Goal: Submit feedback/report problem: Submit feedback/report problem

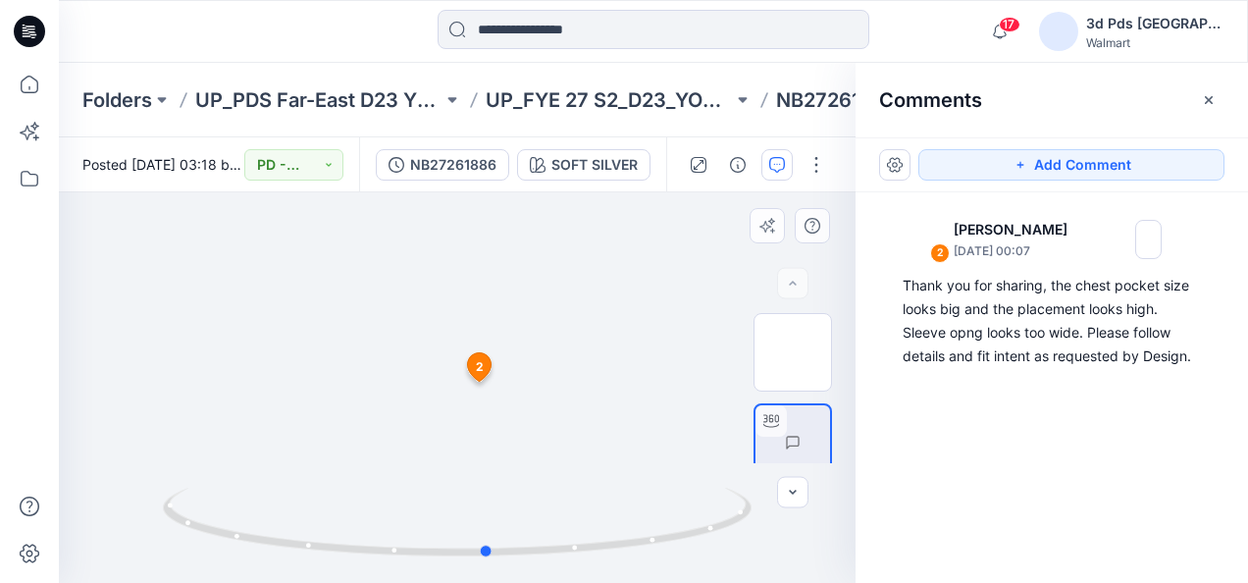
drag, startPoint x: 459, startPoint y: 555, endPoint x: 489, endPoint y: 435, distance: 123.5
click at [489, 435] on div at bounding box center [457, 387] width 796 height 390
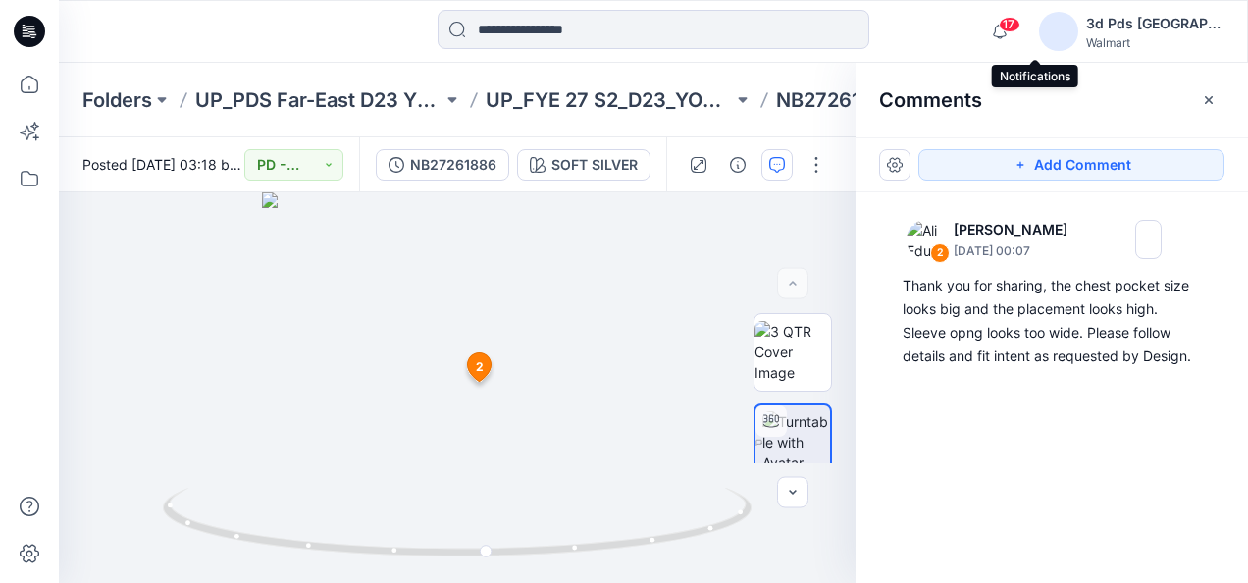
click at [1020, 27] on span "17" at bounding box center [1009, 25] width 22 height 16
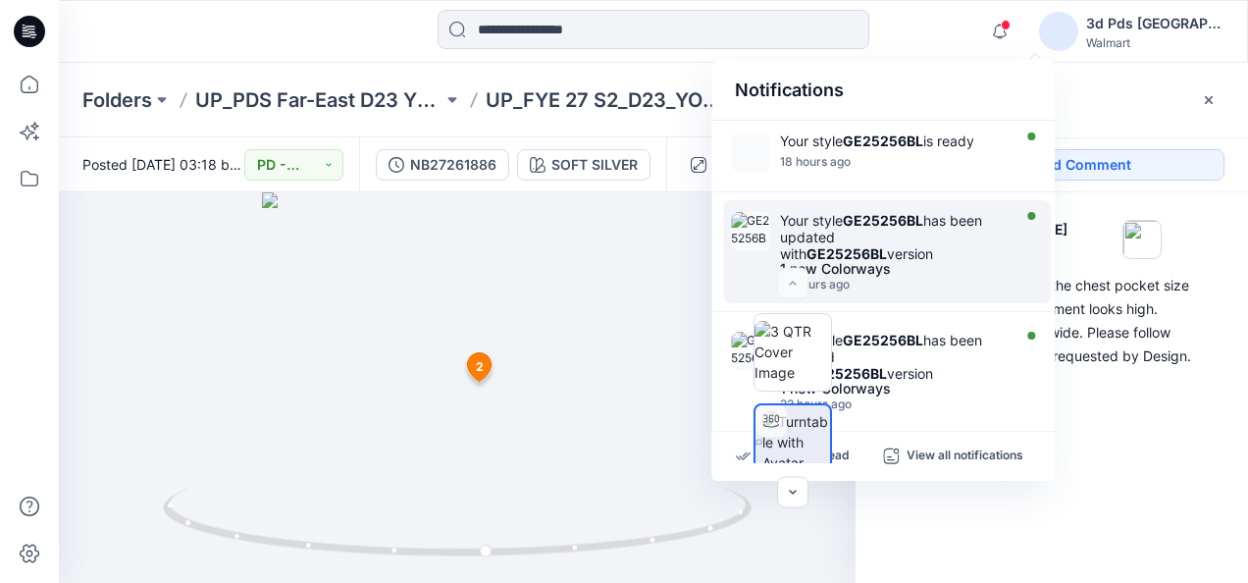
click at [959, 236] on div "Your style GE25256BL has been updated with GE25256BL version" at bounding box center [893, 237] width 226 height 50
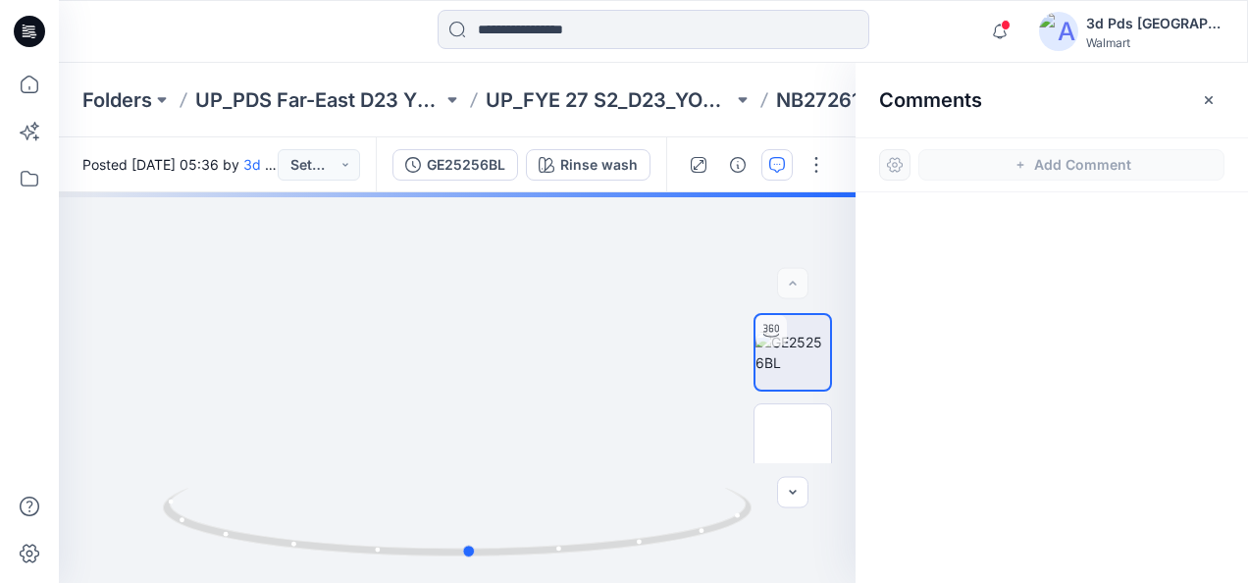
drag, startPoint x: 462, startPoint y: 557, endPoint x: 1063, endPoint y: 366, distance: 630.9
click at [1063, 366] on div "BW ZIP ZIP Rinse wash Loading... Material Properties Loading... 1 Comments Add …" at bounding box center [653, 387] width 1189 height 390
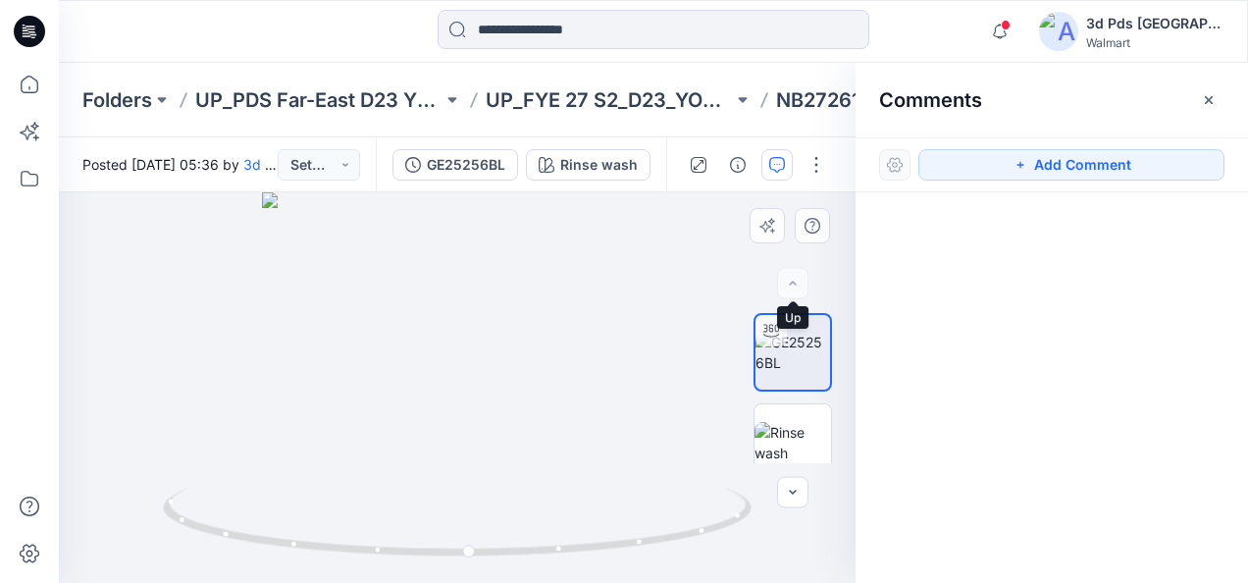
click at [799, 295] on div at bounding box center [792, 283] width 31 height 31
click at [780, 159] on icon "button" at bounding box center [777, 165] width 16 height 16
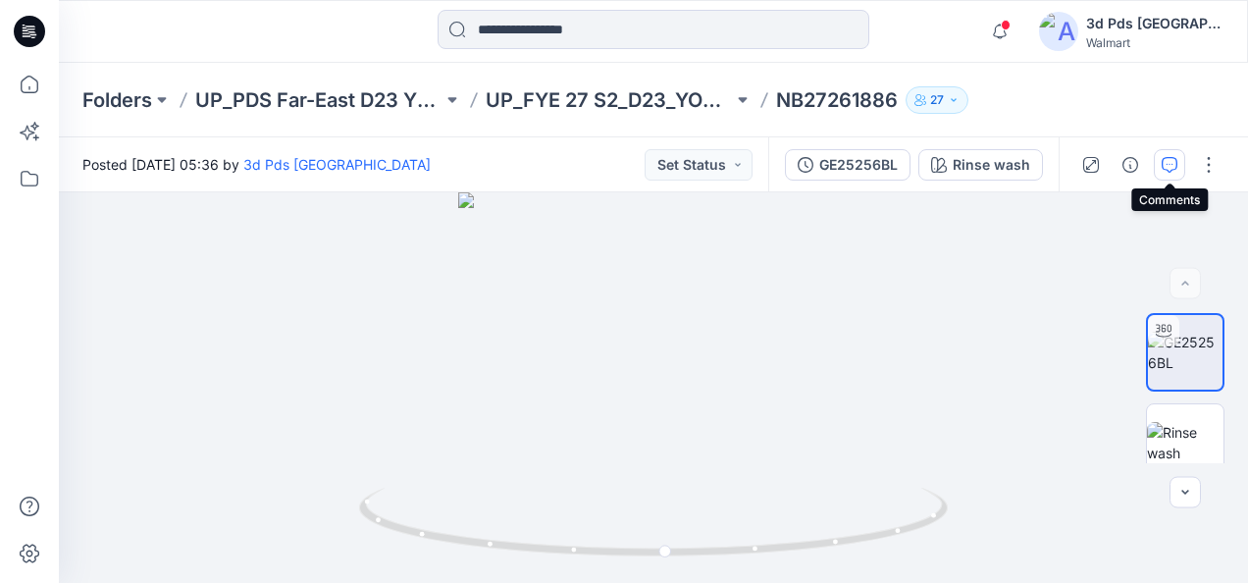
click at [1161, 166] on icon "button" at bounding box center [1169, 165] width 16 height 16
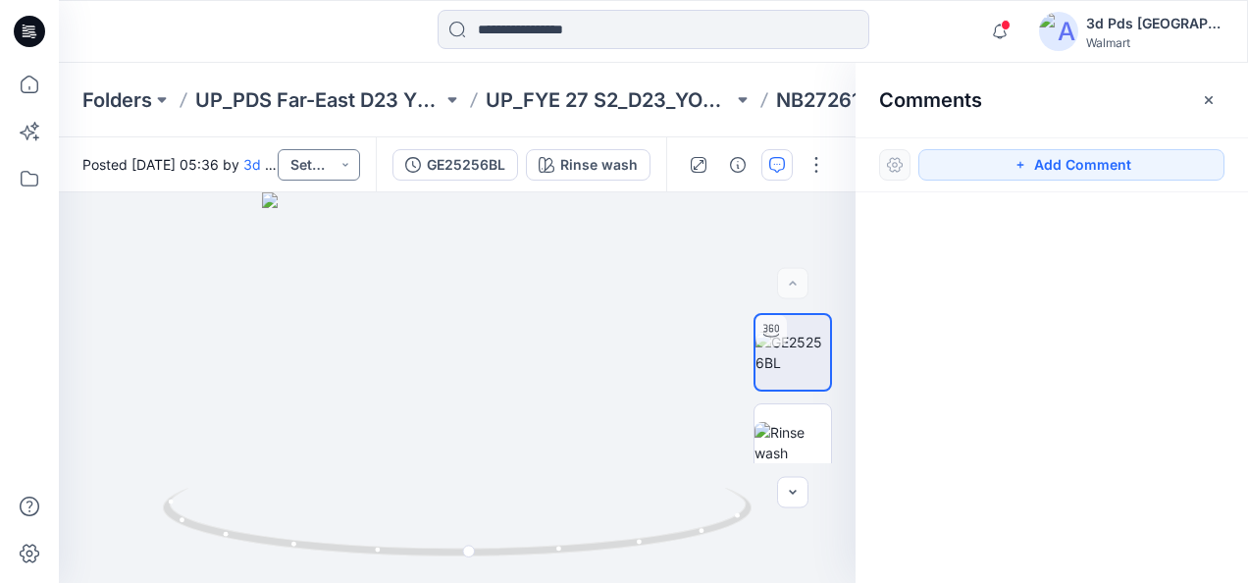
click at [355, 163] on button "Set Status" at bounding box center [319, 164] width 82 height 31
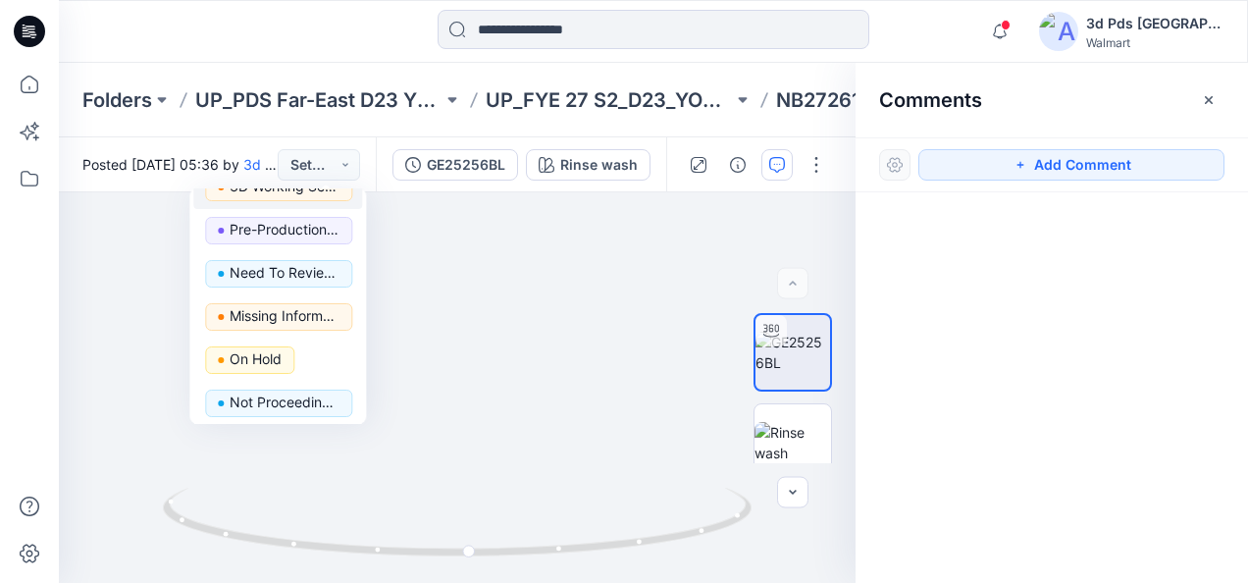
scroll to position [247, 0]
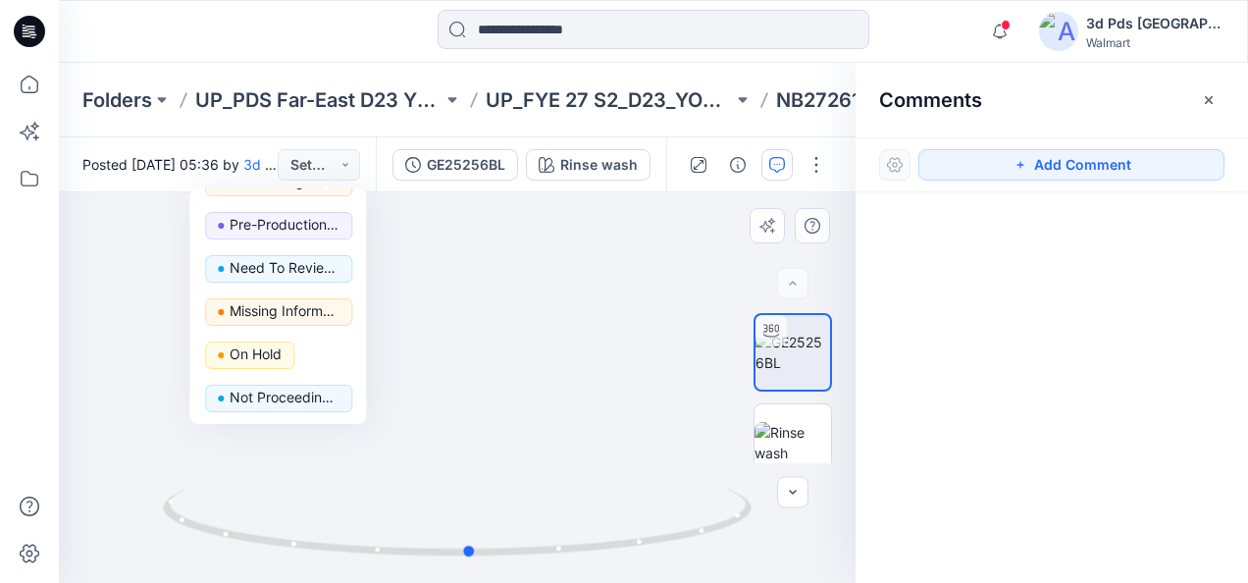
click at [665, 332] on div at bounding box center [457, 387] width 796 height 390
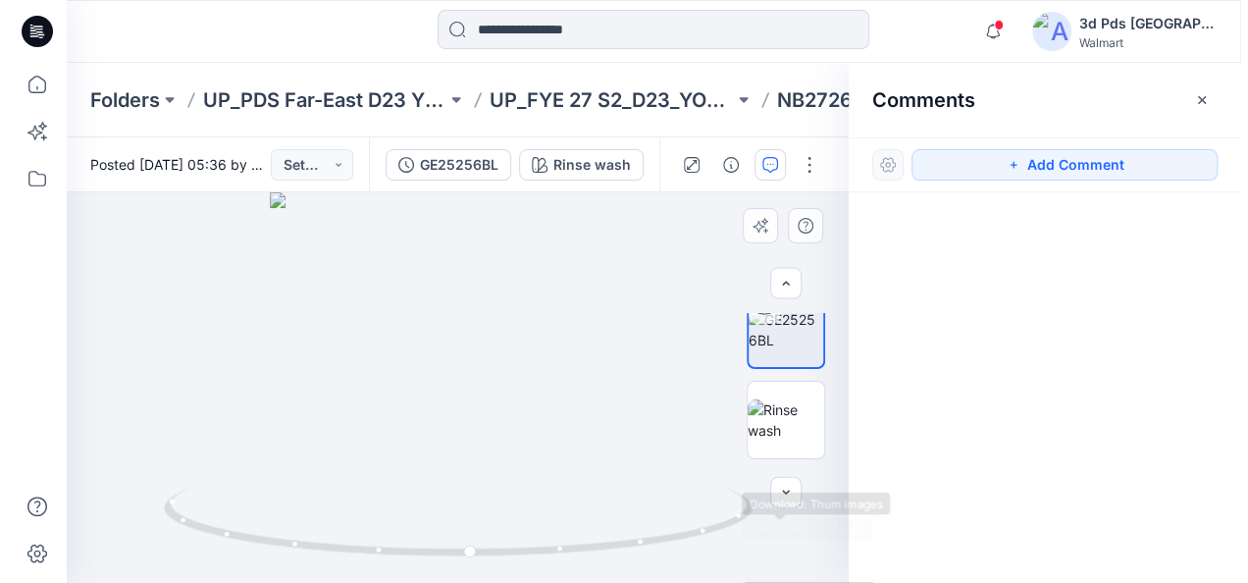
scroll to position [0, 0]
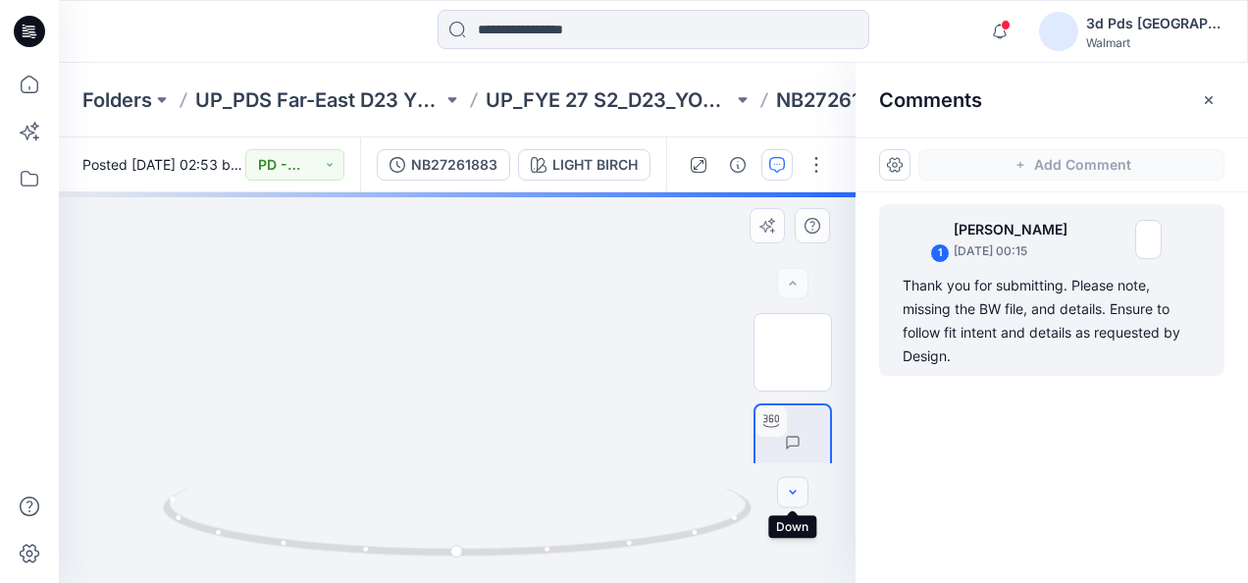
click at [792, 497] on icon "button" at bounding box center [793, 493] width 16 height 16
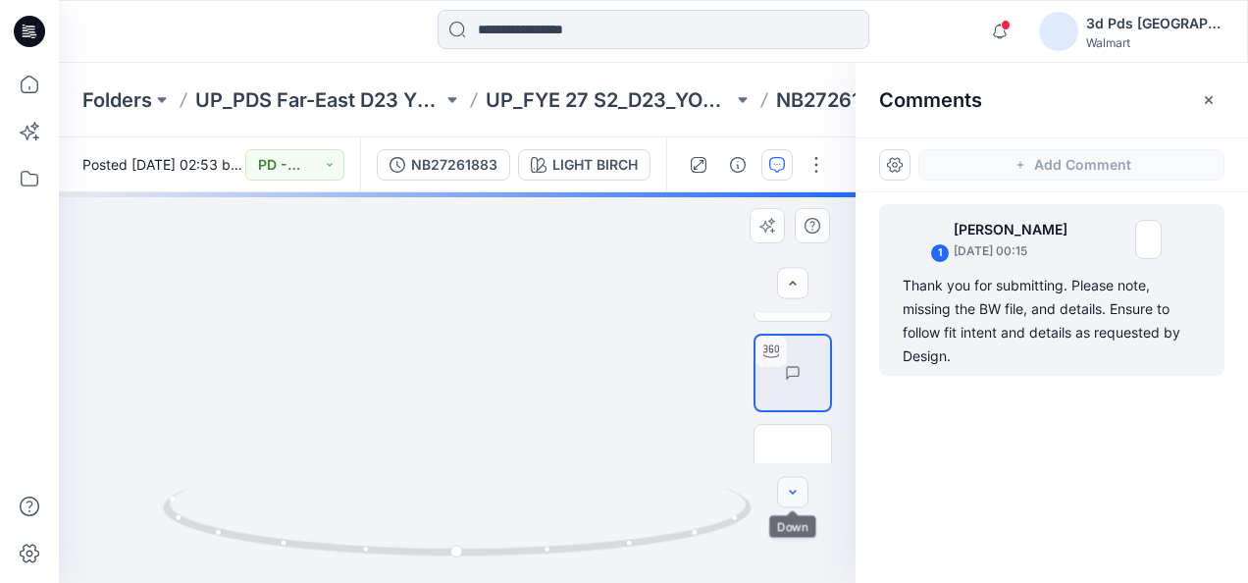
click at [792, 497] on icon "button" at bounding box center [793, 493] width 16 height 16
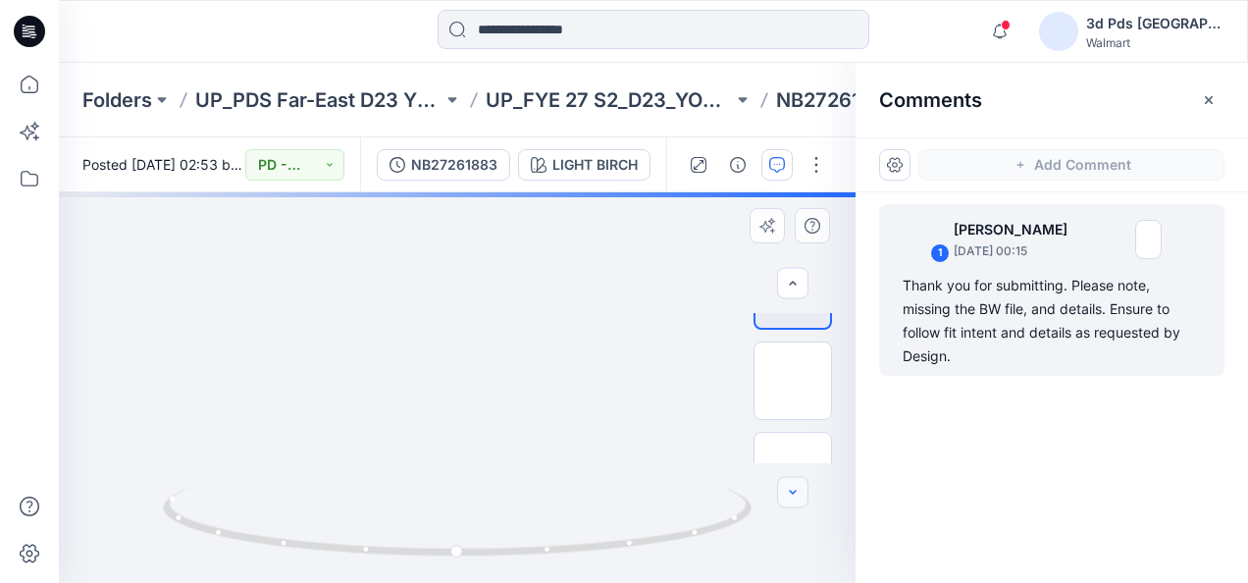
click at [792, 497] on icon "button" at bounding box center [793, 493] width 16 height 16
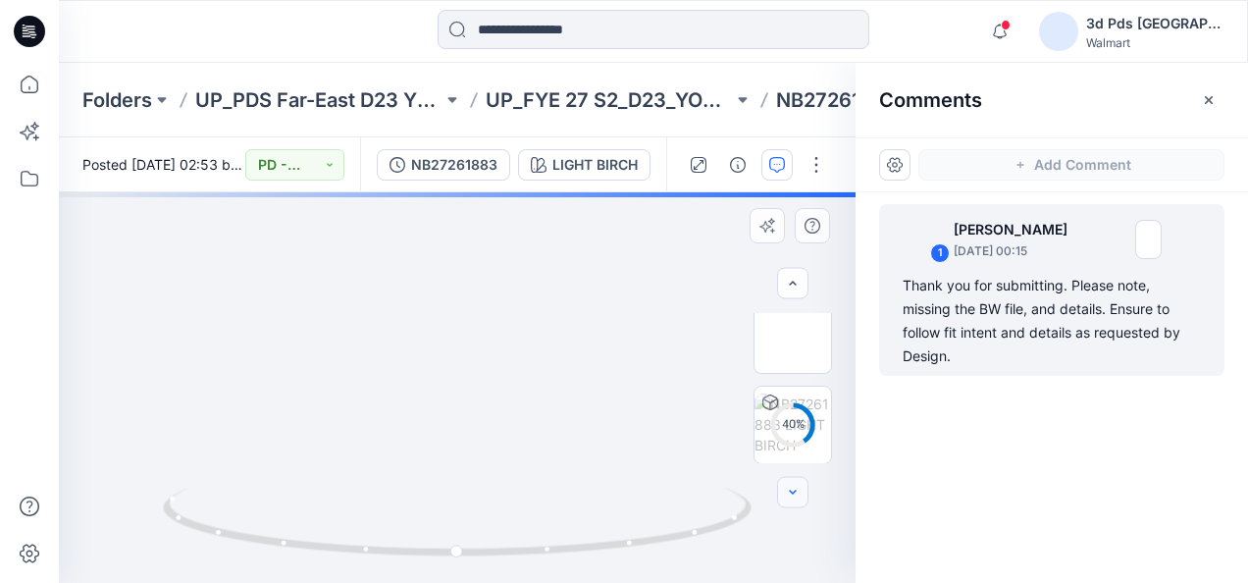
click at [792, 497] on icon "button" at bounding box center [793, 493] width 16 height 16
click at [791, 285] on icon "button" at bounding box center [793, 284] width 16 height 16
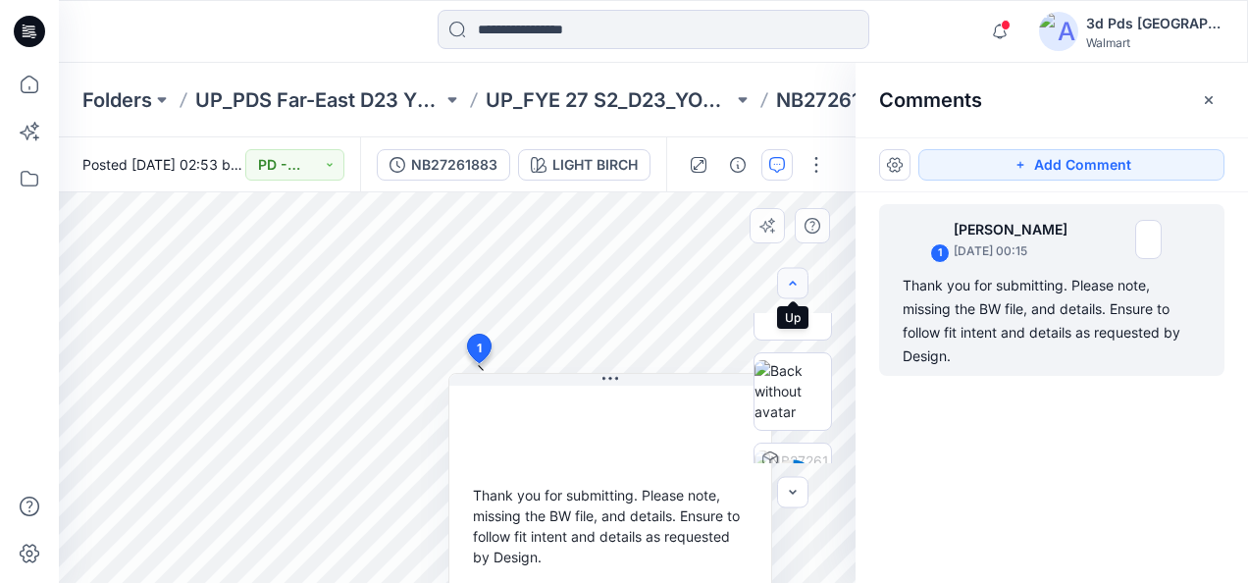
click at [790, 285] on icon "button" at bounding box center [793, 284] width 16 height 16
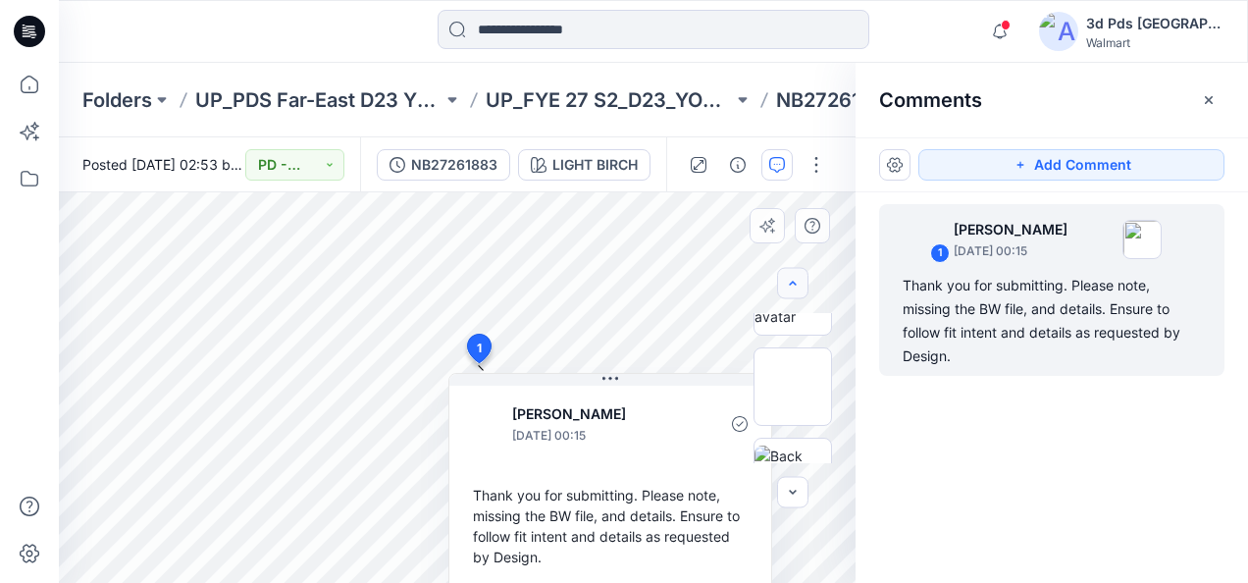
click at [790, 285] on icon "button" at bounding box center [793, 284] width 16 height 16
click at [790, 286] on icon "button" at bounding box center [793, 284] width 16 height 16
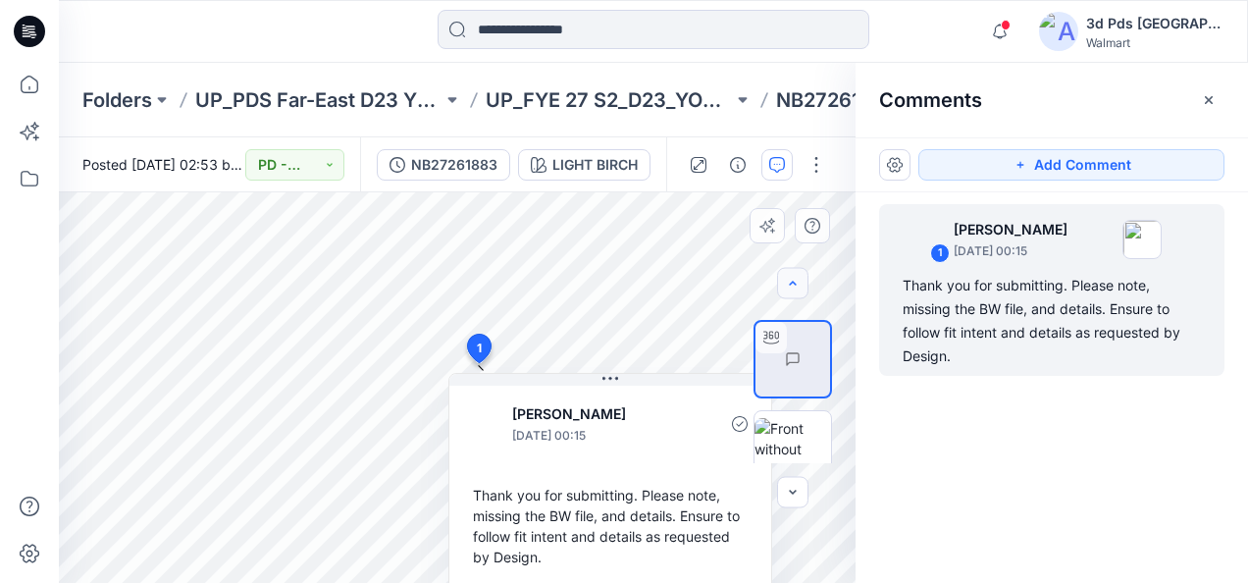
click at [790, 286] on icon "button" at bounding box center [793, 284] width 16 height 16
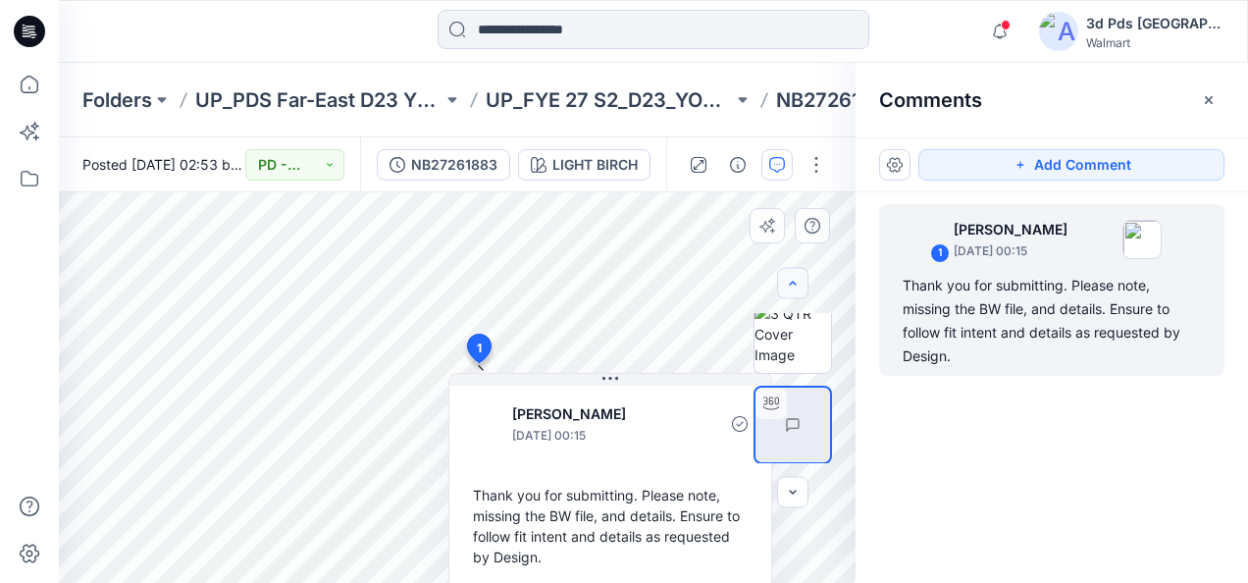
scroll to position [0, 0]
click at [790, 286] on div at bounding box center [792, 283] width 31 height 31
click at [789, 286] on div at bounding box center [792, 283] width 31 height 31
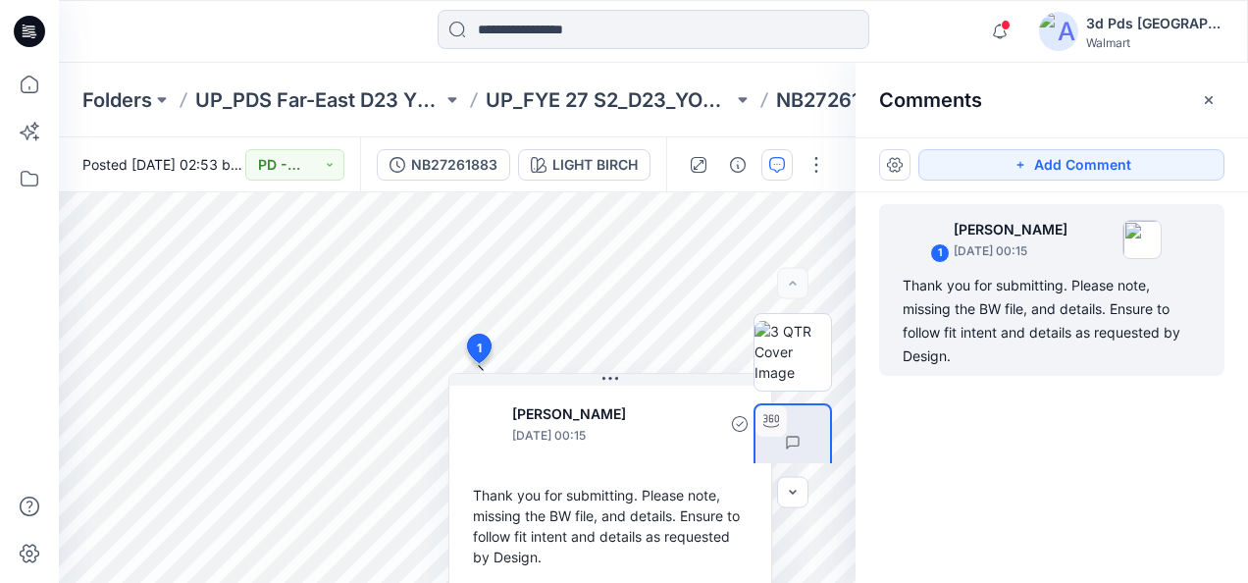
click at [1019, 479] on div "1 Ali Eduardo August 27, 2025 00:15 Thank you for submitting. Please note, miss…" at bounding box center [1051, 351] width 392 height 318
click at [794, 486] on icon "button" at bounding box center [793, 493] width 16 height 16
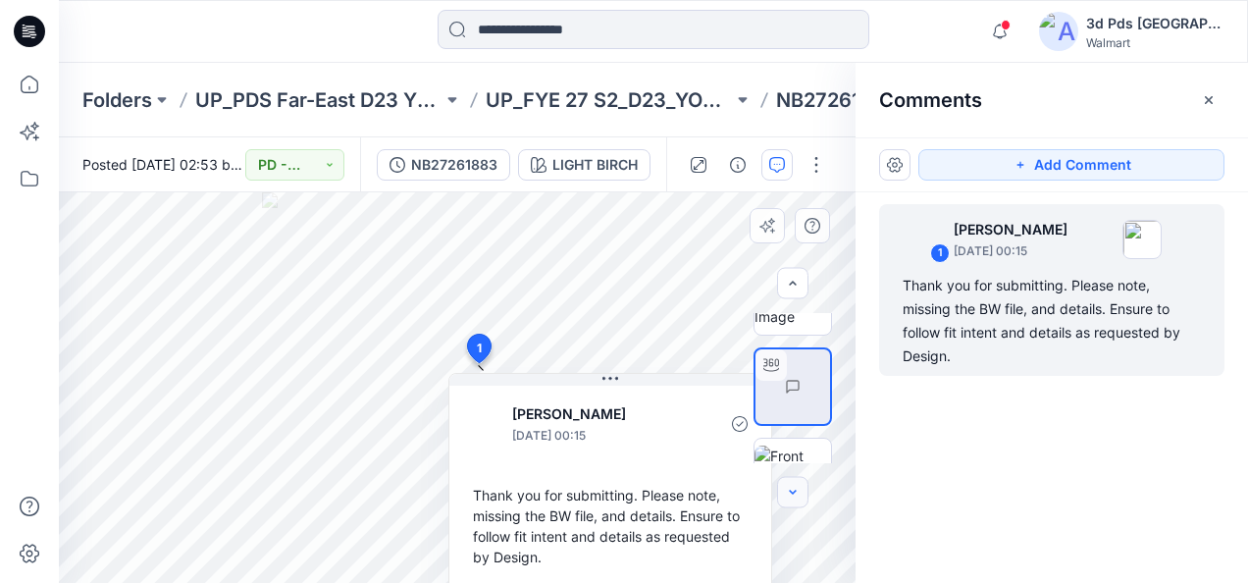
scroll to position [77, 0]
click at [804, 477] on div "LIGHT BIRCH Loading... Material Properties Loading... 2 1 Ali Eduardo August 27…" at bounding box center [457, 387] width 796 height 390
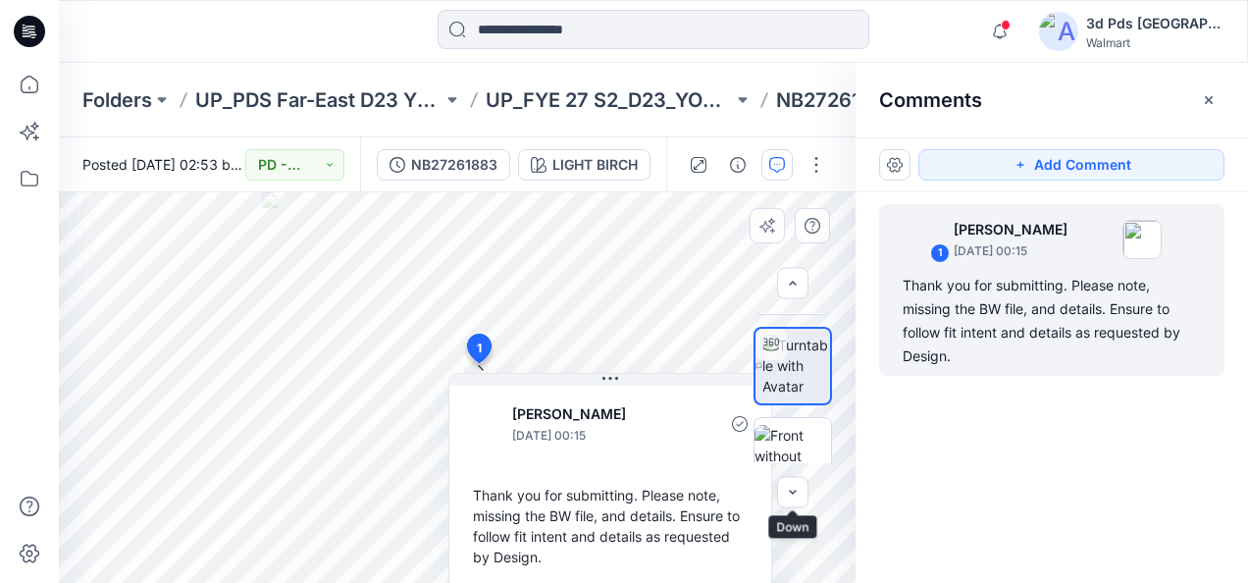
click at [804, 477] on div at bounding box center [792, 492] width 31 height 31
click at [792, 499] on icon "button" at bounding box center [793, 493] width 16 height 16
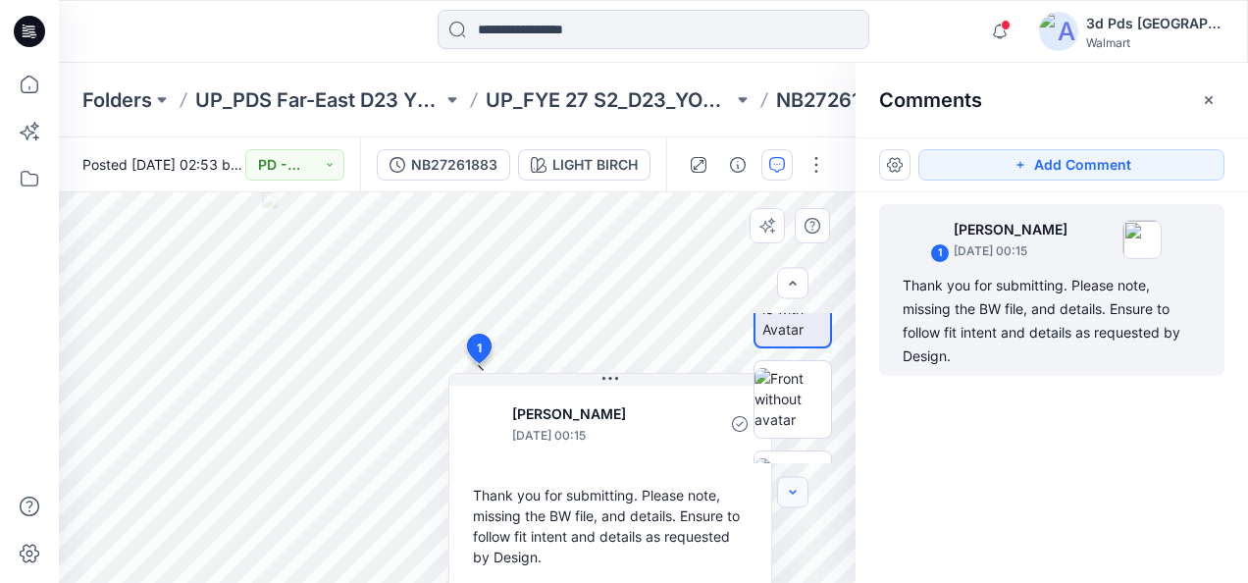
click at [792, 499] on icon "button" at bounding box center [793, 493] width 16 height 16
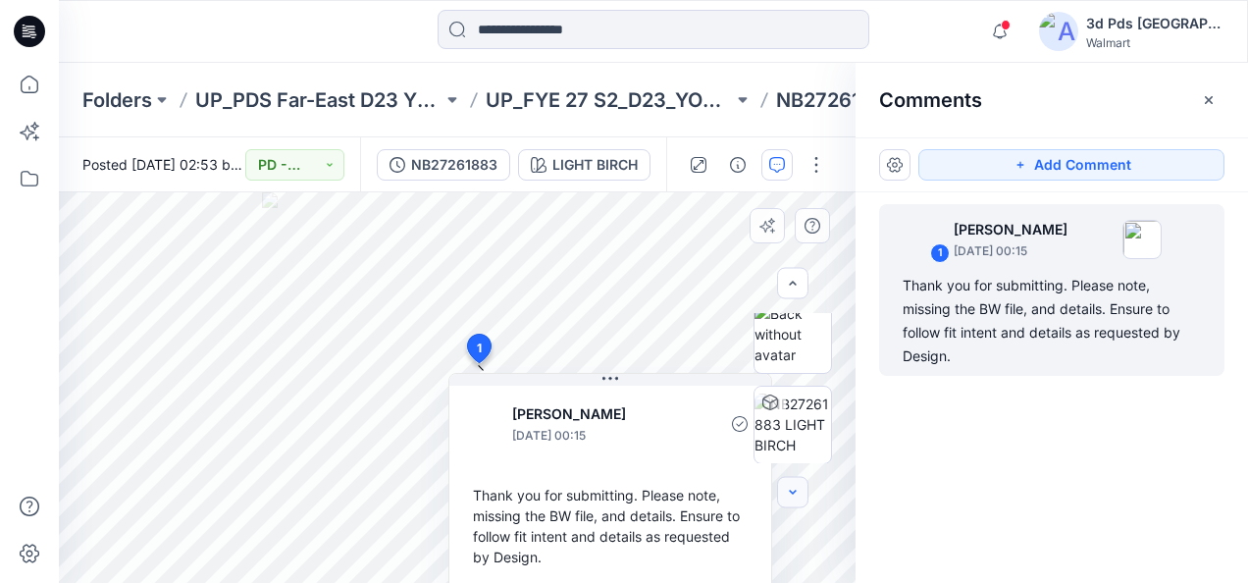
click at [793, 500] on button "button" at bounding box center [792, 492] width 31 height 31
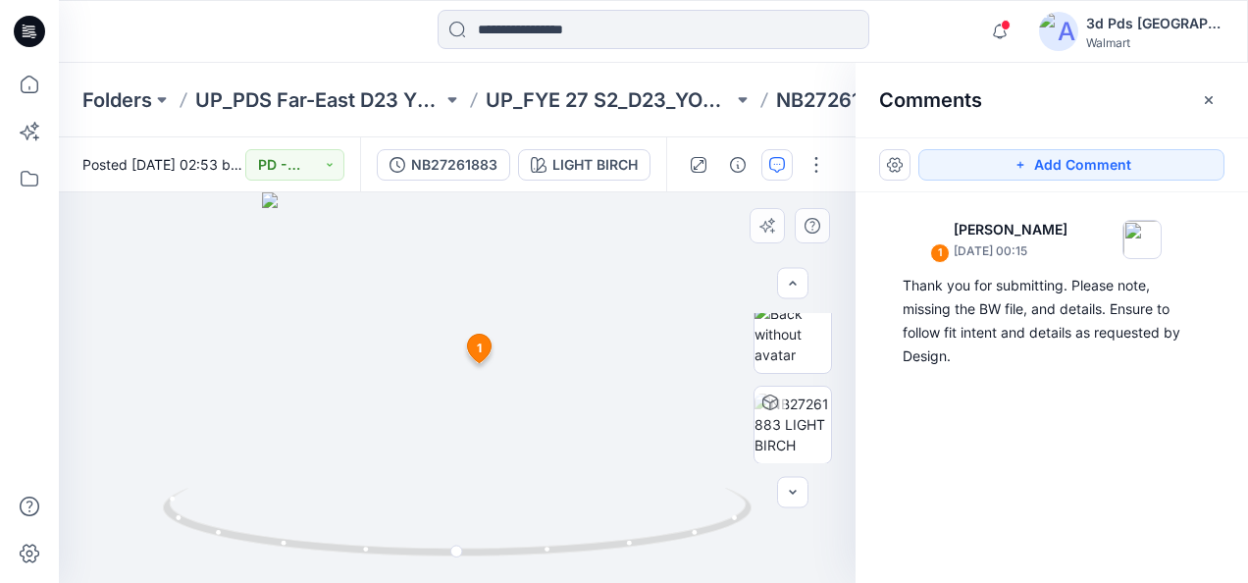
click at [480, 347] on span "1" at bounding box center [479, 348] width 5 height 18
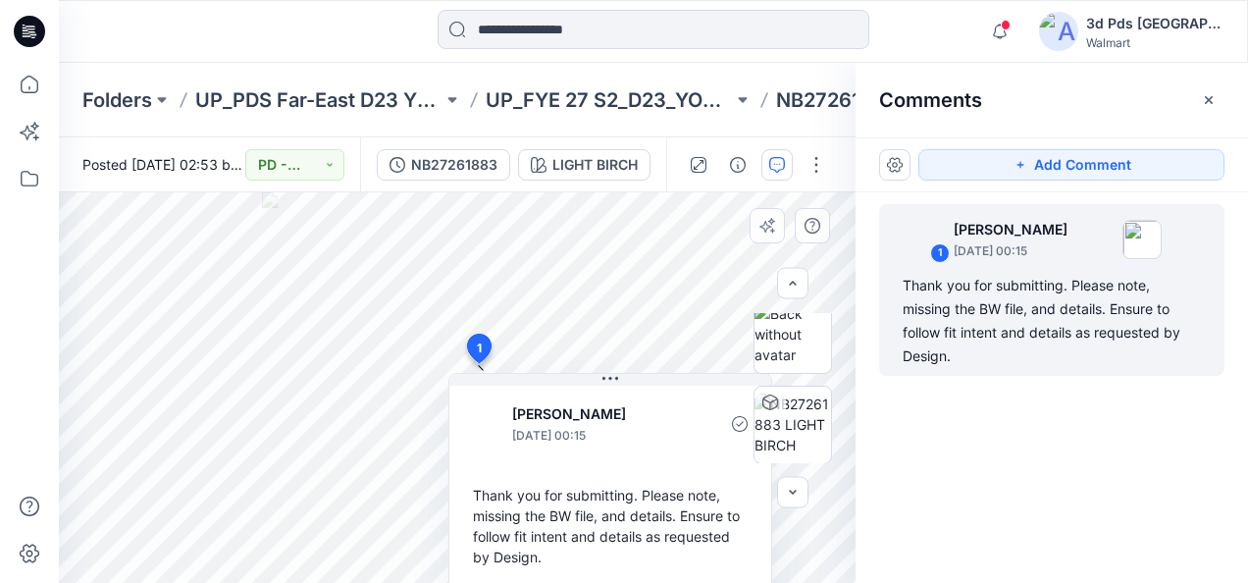
click at [477, 349] on span "1" at bounding box center [479, 348] width 5 height 18
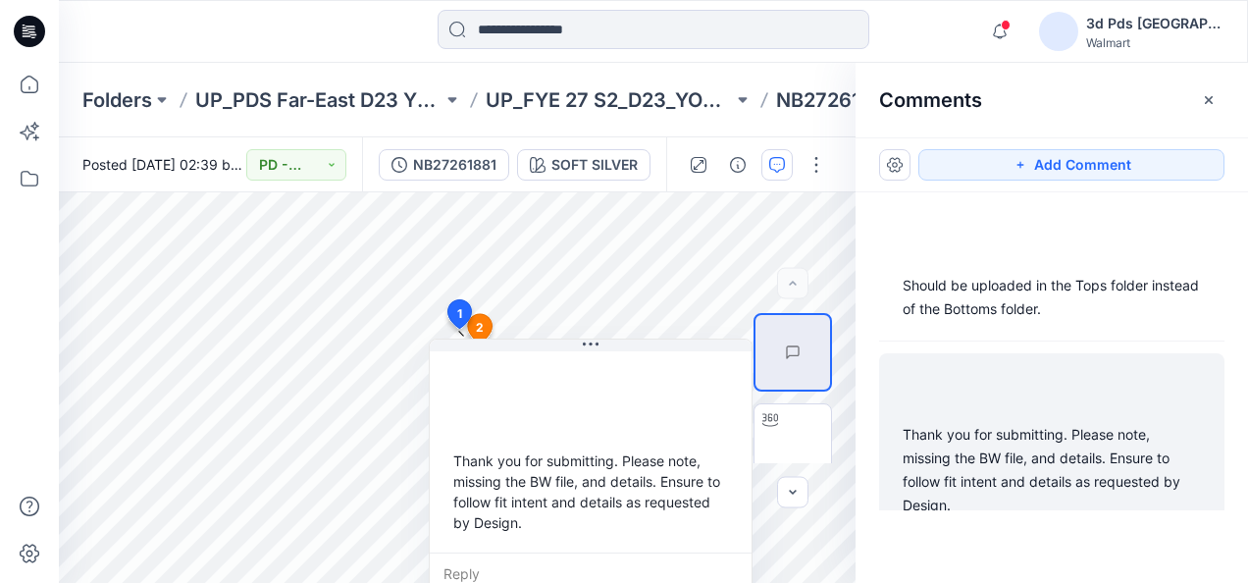
scroll to position [14, 0]
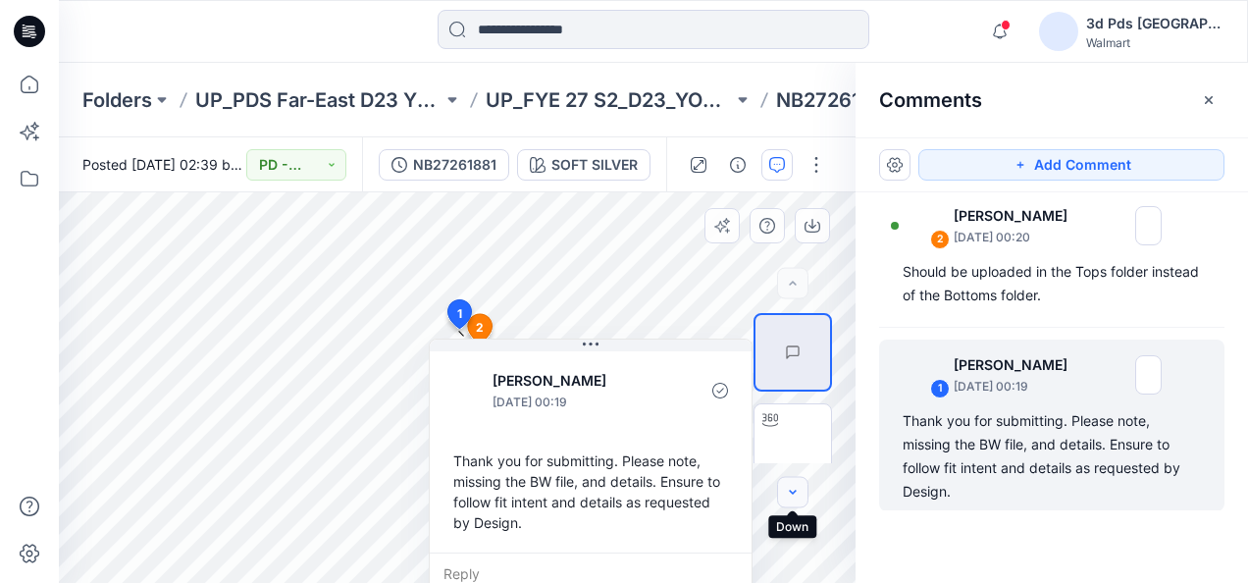
click at [792, 487] on icon "button" at bounding box center [793, 493] width 16 height 16
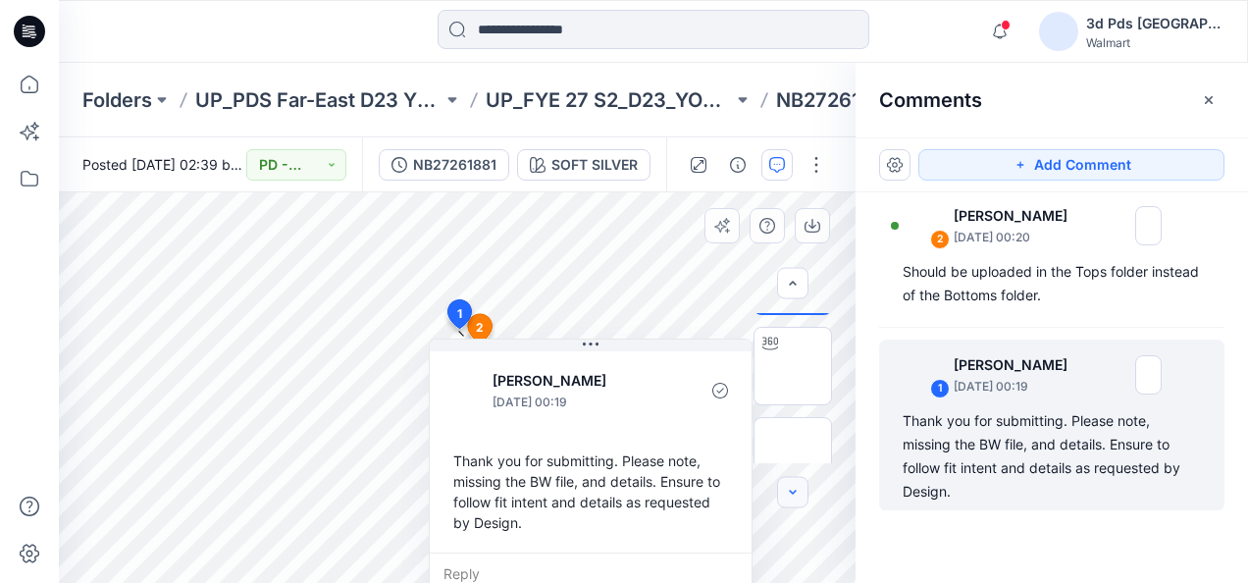
click at [792, 487] on icon "button" at bounding box center [793, 493] width 16 height 16
click at [792, 490] on icon "button" at bounding box center [793, 493] width 16 height 16
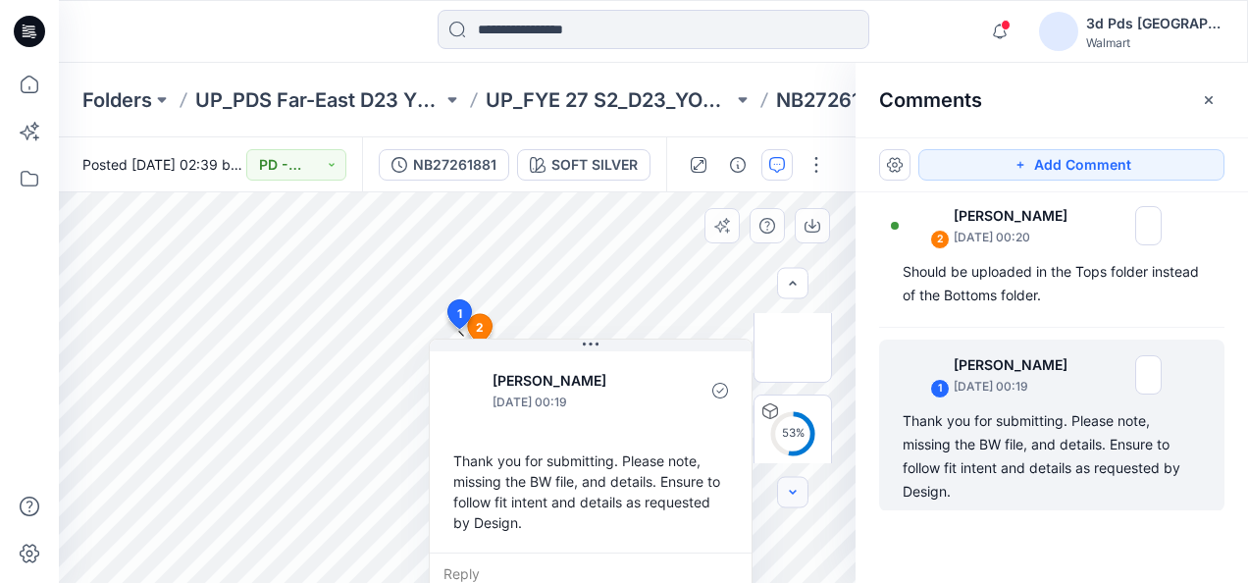
scroll to position [379, 0]
click at [792, 490] on icon "button" at bounding box center [793, 493] width 16 height 16
click at [788, 498] on icon "button" at bounding box center [793, 493] width 16 height 16
click at [790, 283] on icon "button" at bounding box center [792, 283] width 7 height 4
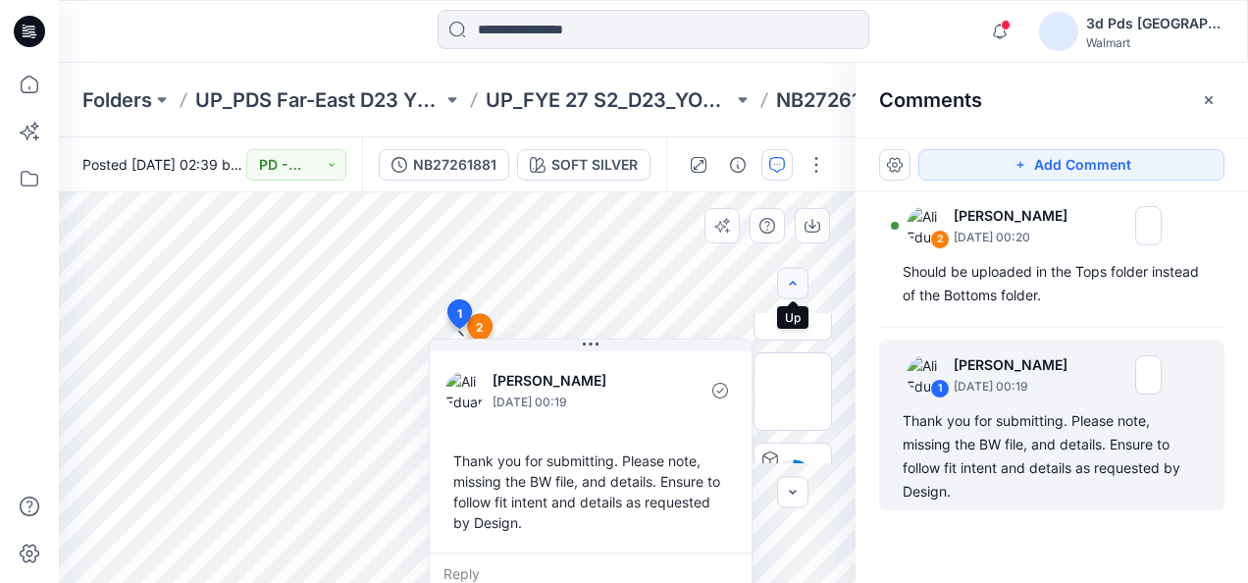
click at [789, 283] on icon "button" at bounding box center [793, 284] width 16 height 16
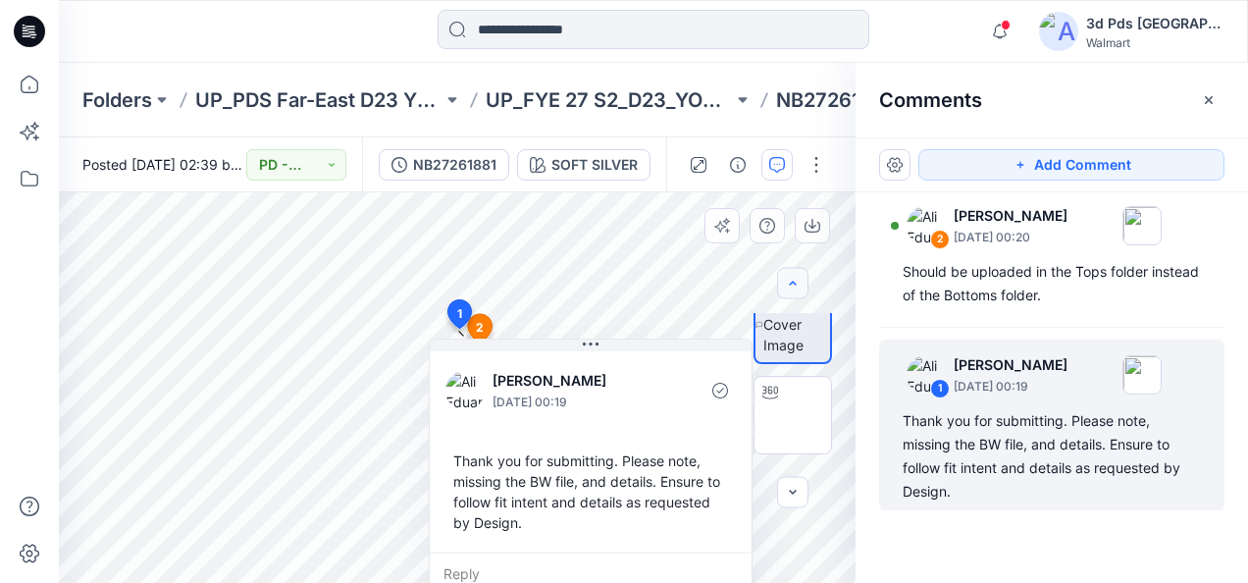
click at [789, 283] on div at bounding box center [792, 283] width 31 height 31
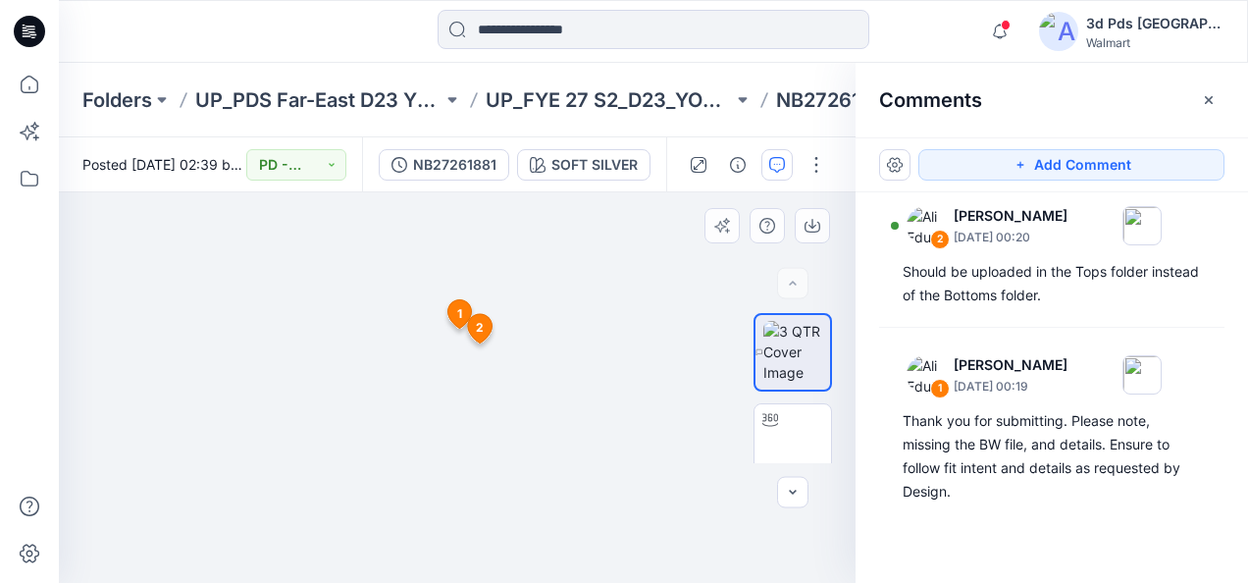
click at [671, 504] on div at bounding box center [457, 387] width 796 height 390
click at [649, 284] on div at bounding box center [457, 387] width 796 height 390
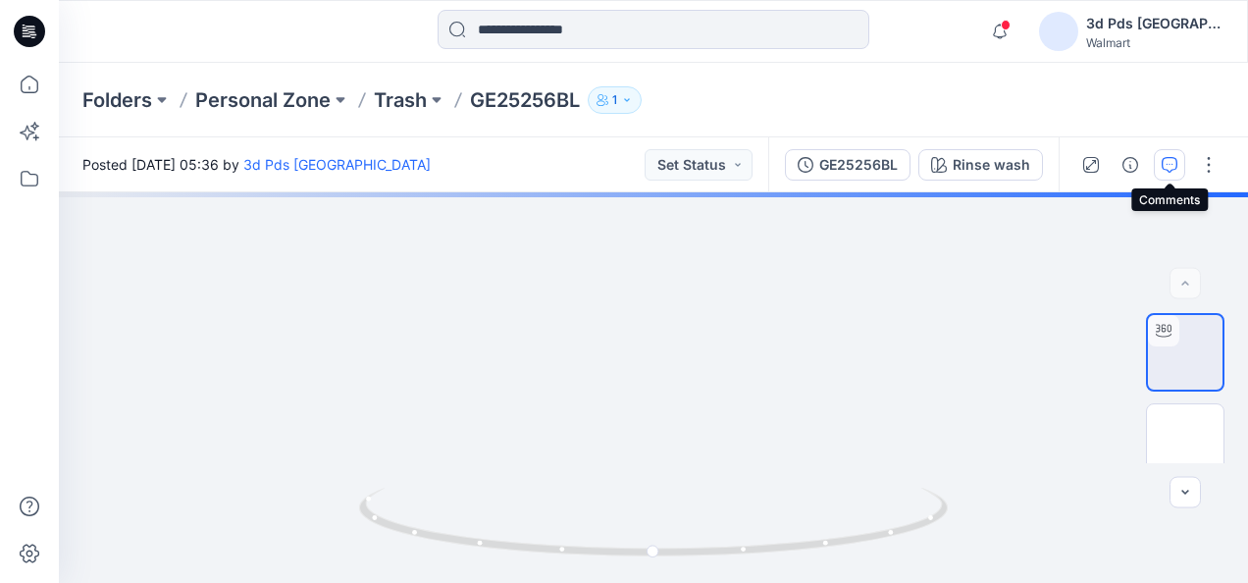
click at [1175, 170] on icon "button" at bounding box center [1169, 165] width 16 height 16
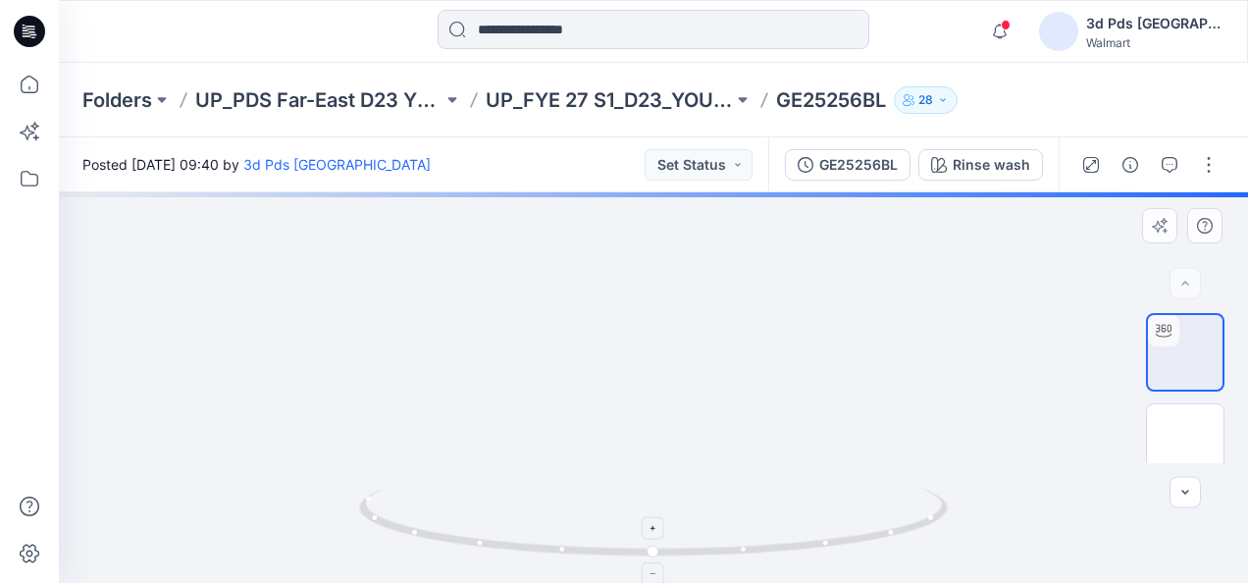
drag, startPoint x: 632, startPoint y: 343, endPoint x: 704, endPoint y: 537, distance: 207.3
click at [704, 537] on div at bounding box center [653, 387] width 1189 height 390
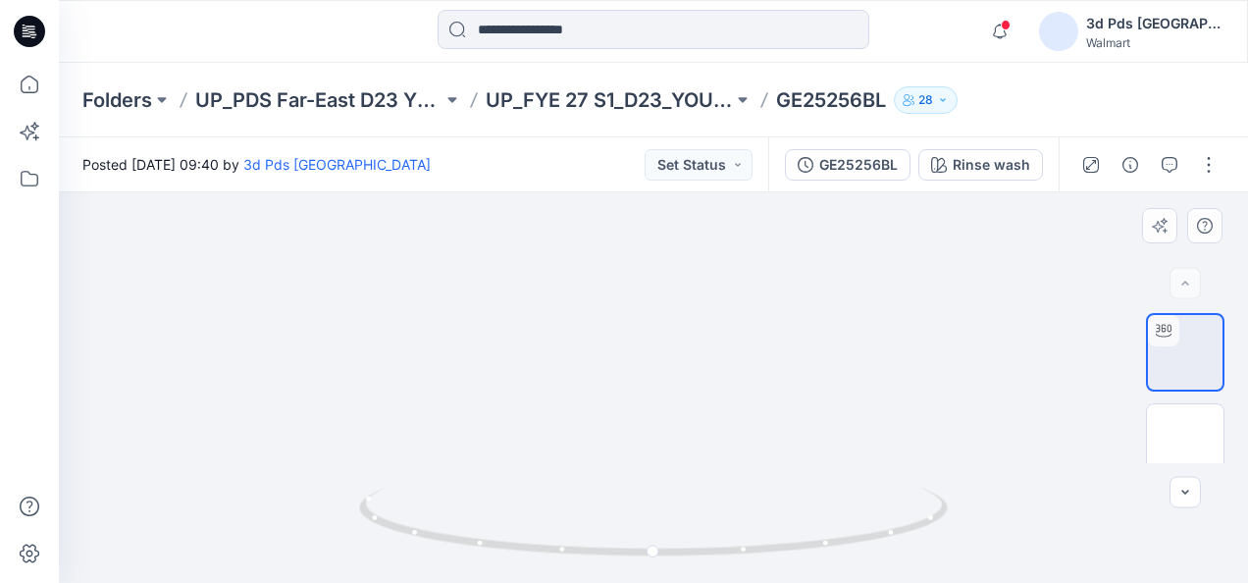
click at [491, 148] on img at bounding box center [653, 148] width 515 height 0
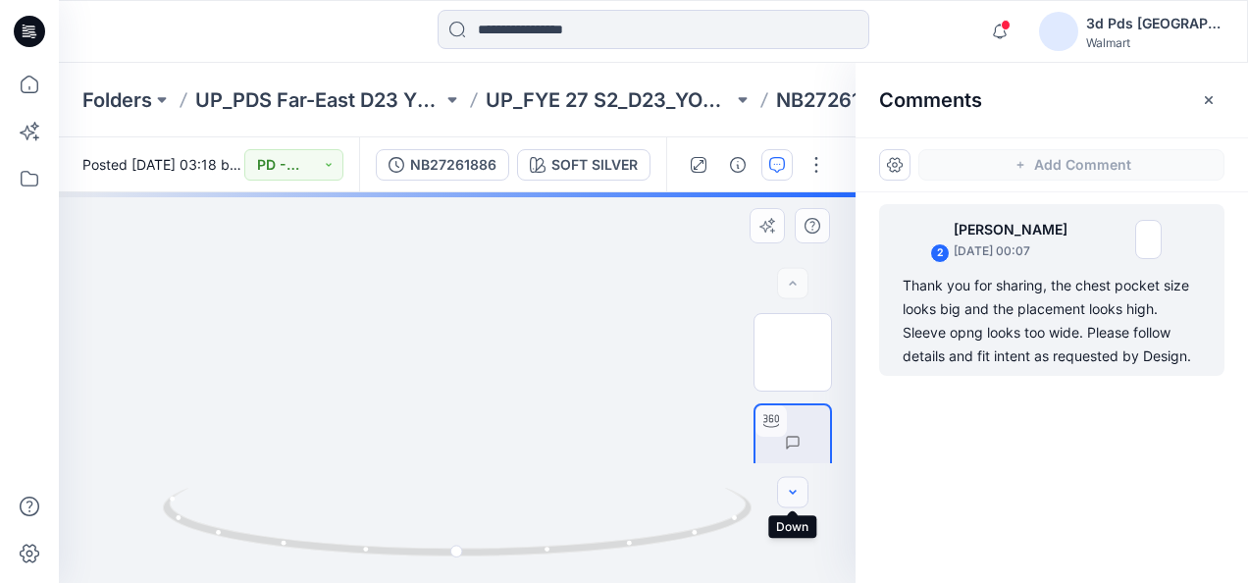
click at [791, 498] on icon "button" at bounding box center [793, 493] width 16 height 16
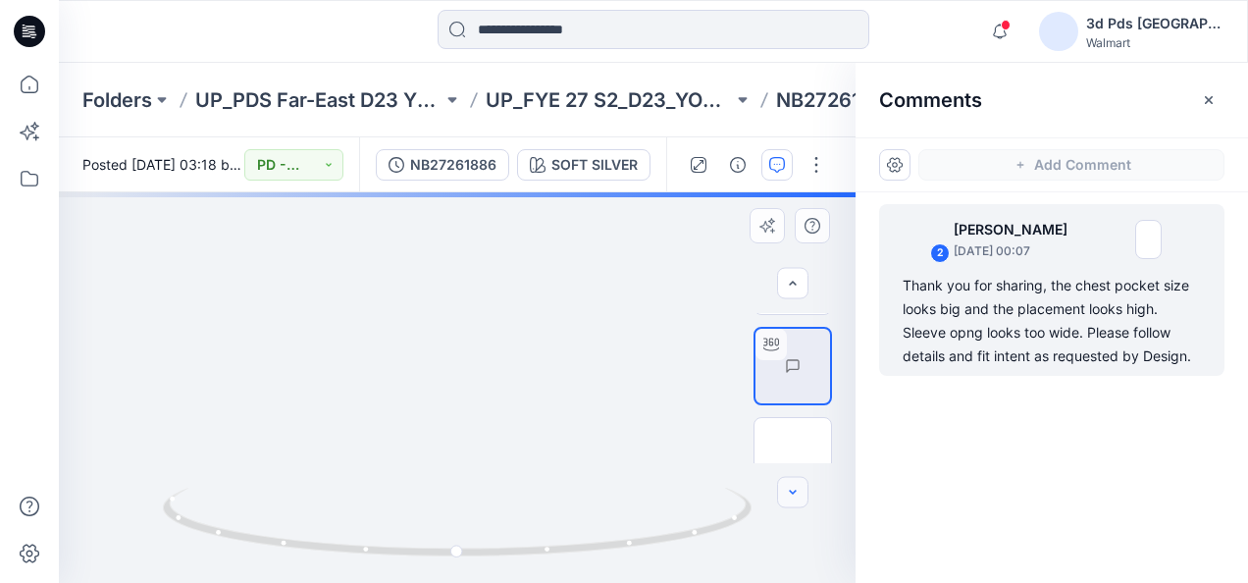
click at [791, 498] on icon "button" at bounding box center [793, 493] width 16 height 16
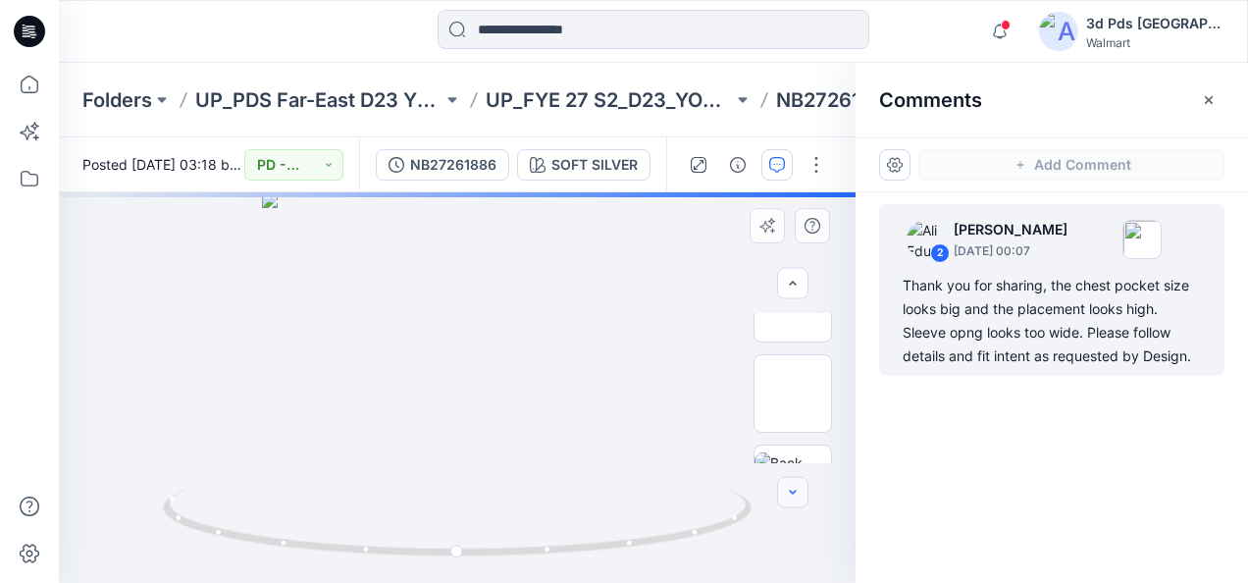
click at [791, 498] on icon "button" at bounding box center [793, 493] width 16 height 16
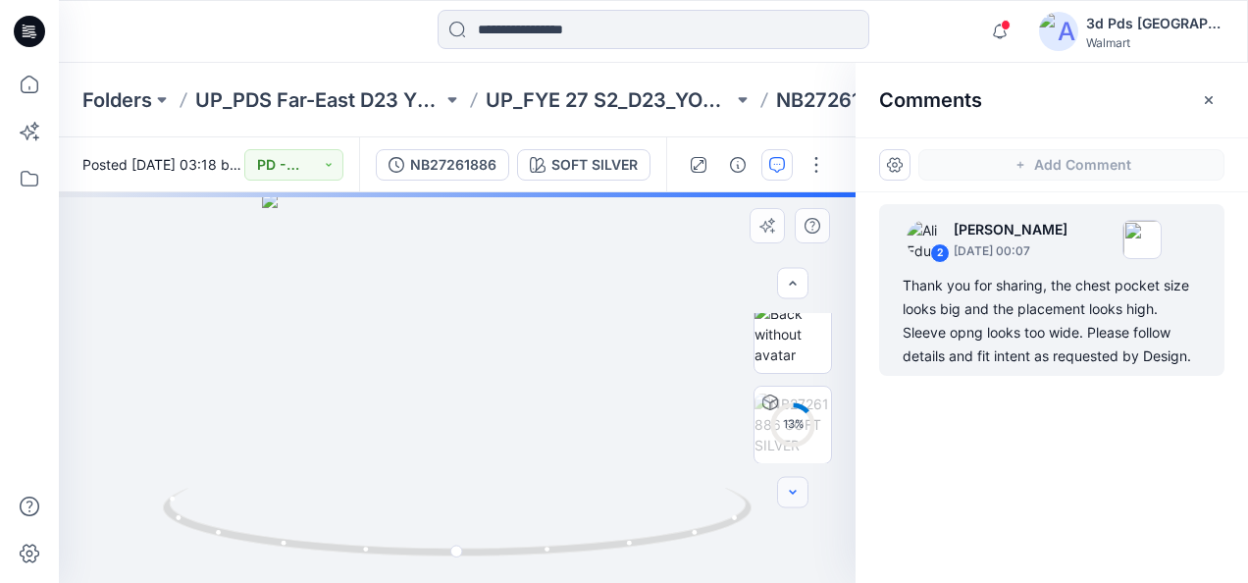
click at [791, 498] on icon "button" at bounding box center [793, 493] width 16 height 16
click at [800, 282] on button "button" at bounding box center [792, 283] width 31 height 31
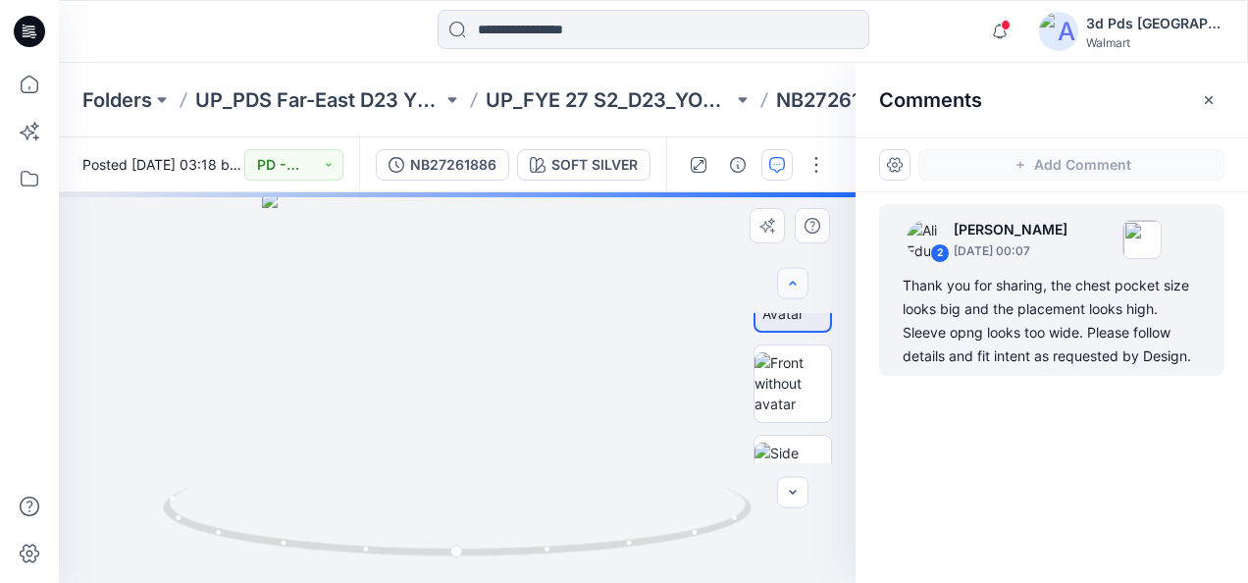
scroll to position [73, 0]
click at [800, 282] on button "button" at bounding box center [792, 283] width 31 height 31
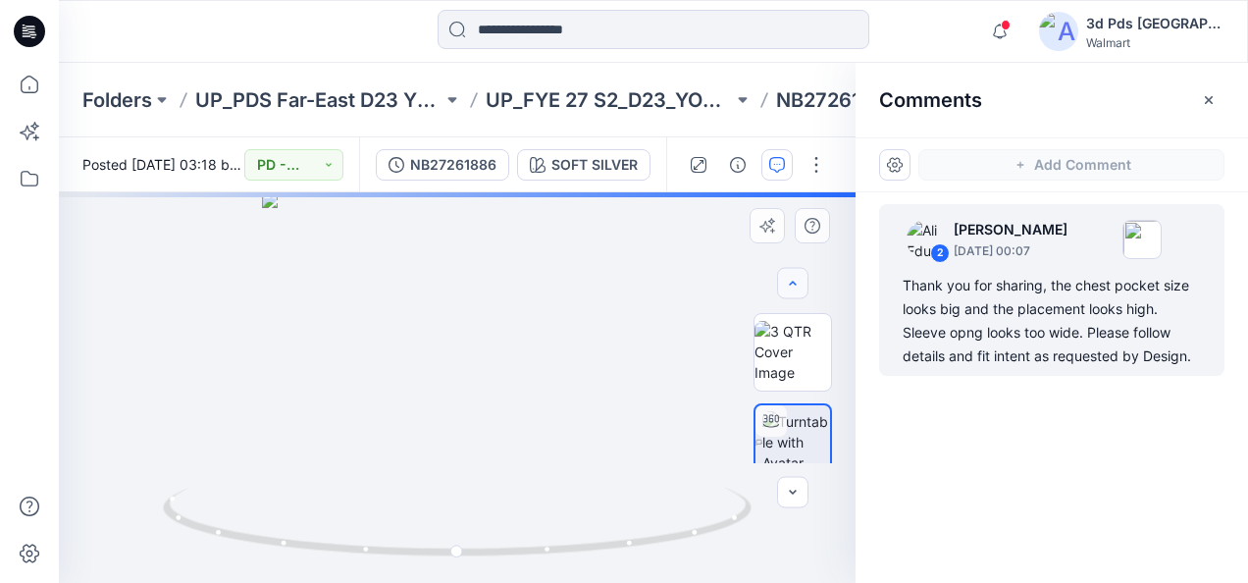
click at [800, 282] on div at bounding box center [792, 283] width 31 height 31
click at [794, 281] on div at bounding box center [792, 283] width 31 height 31
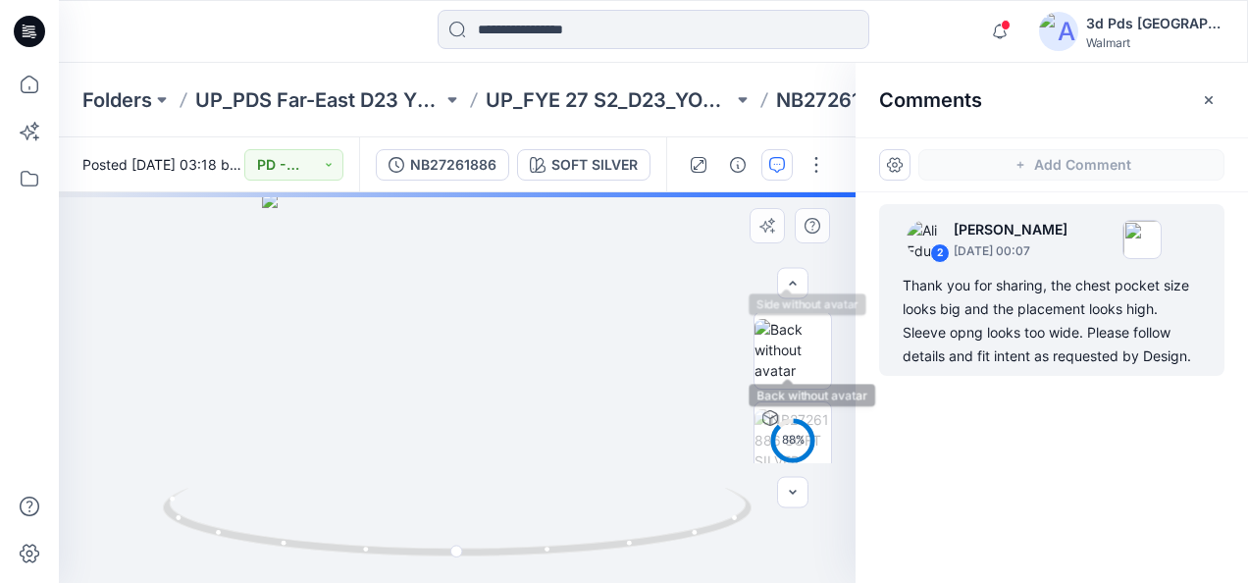
scroll to position [379, 0]
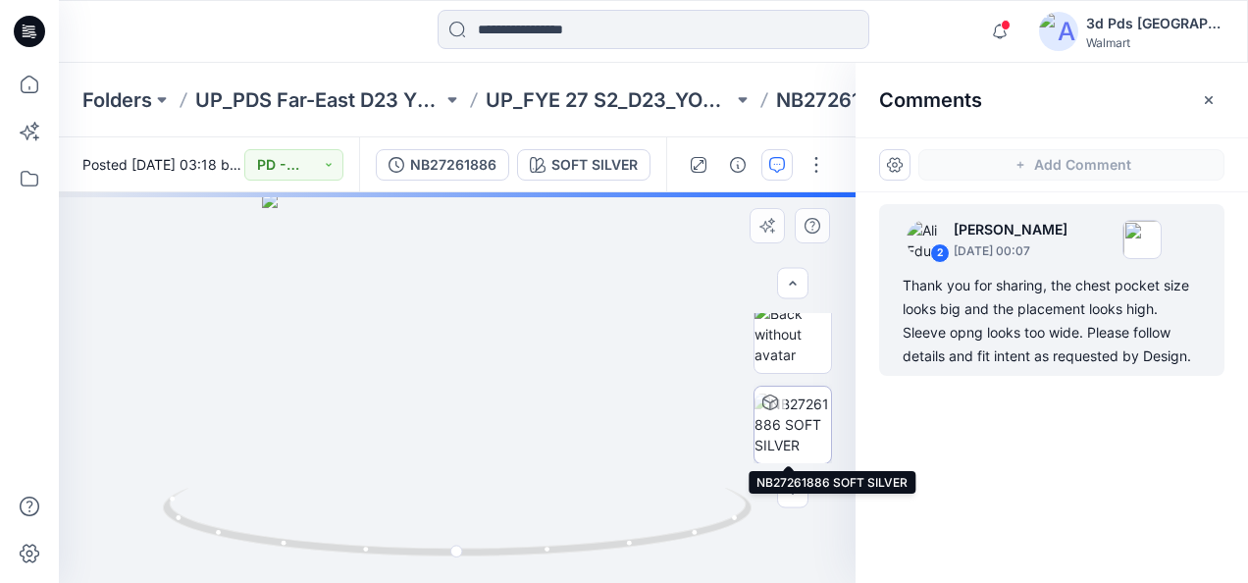
click at [798, 434] on img at bounding box center [792, 424] width 77 height 62
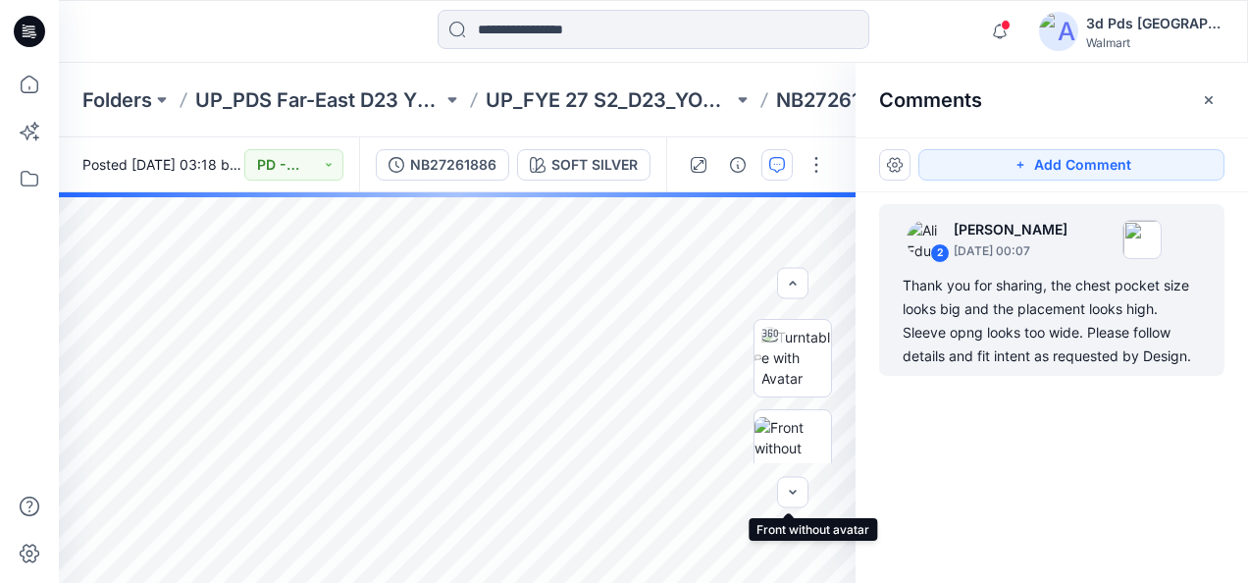
scroll to position [0, 0]
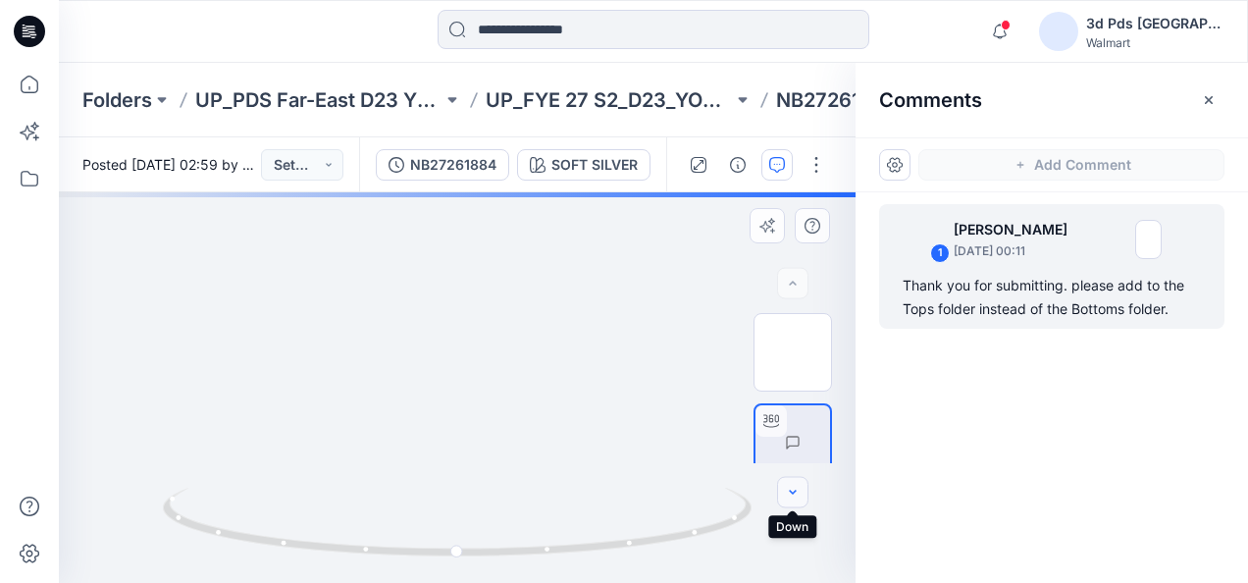
click at [800, 490] on button "button" at bounding box center [792, 492] width 31 height 31
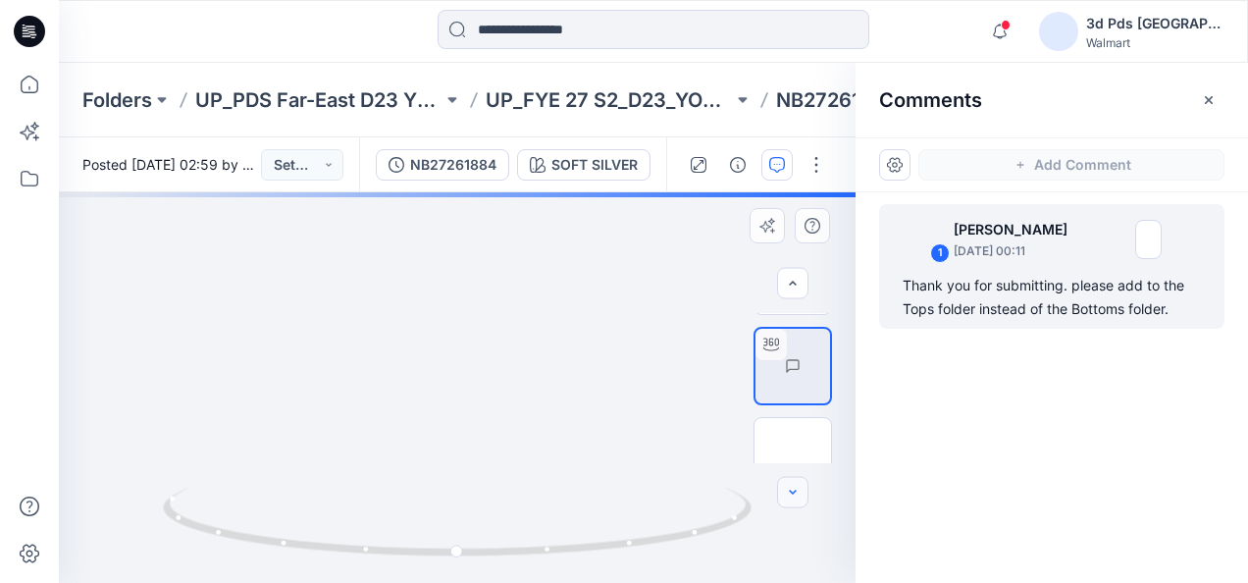
click at [791, 500] on button "button" at bounding box center [792, 492] width 31 height 31
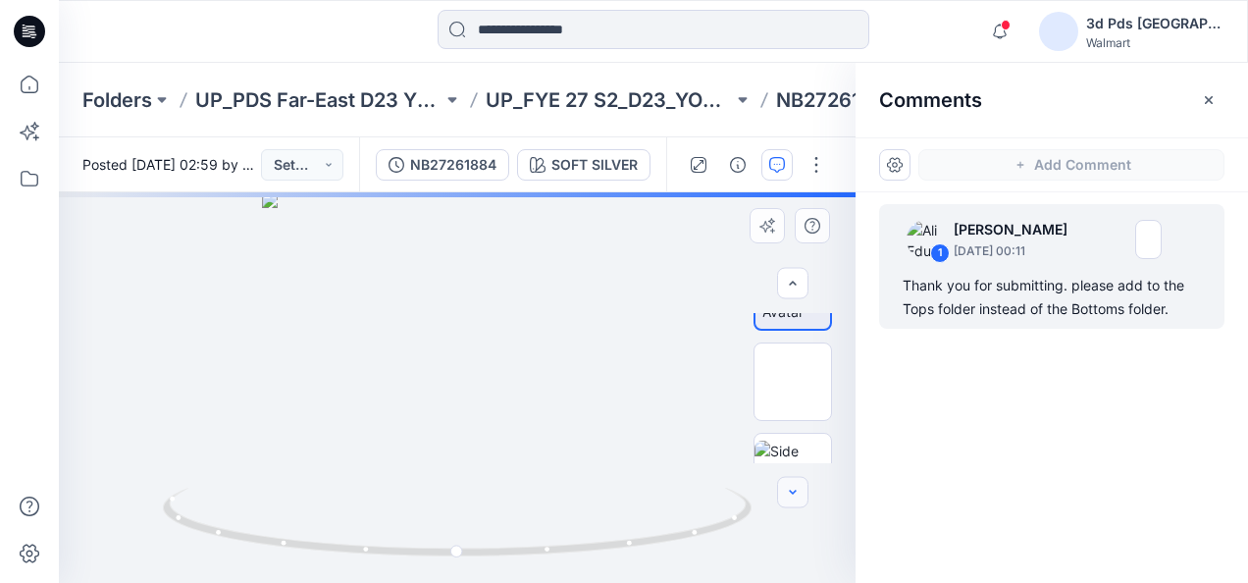
click at [791, 500] on button "button" at bounding box center [792, 492] width 31 height 31
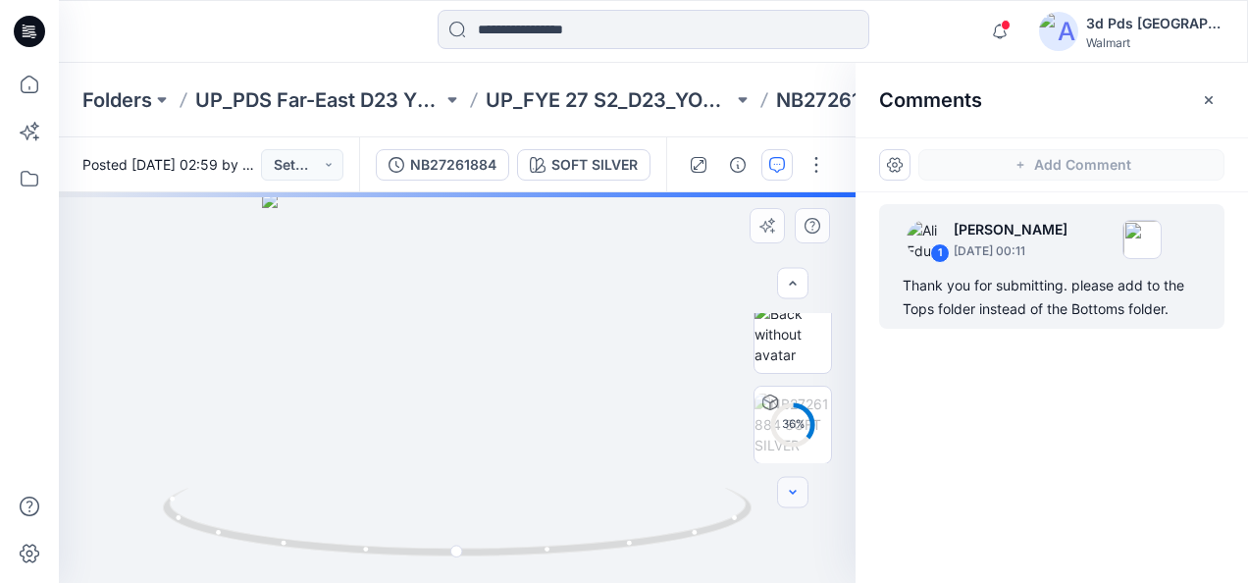
click at [791, 500] on button "button" at bounding box center [792, 492] width 31 height 31
click at [792, 281] on icon "button" at bounding box center [793, 283] width 7 height 4
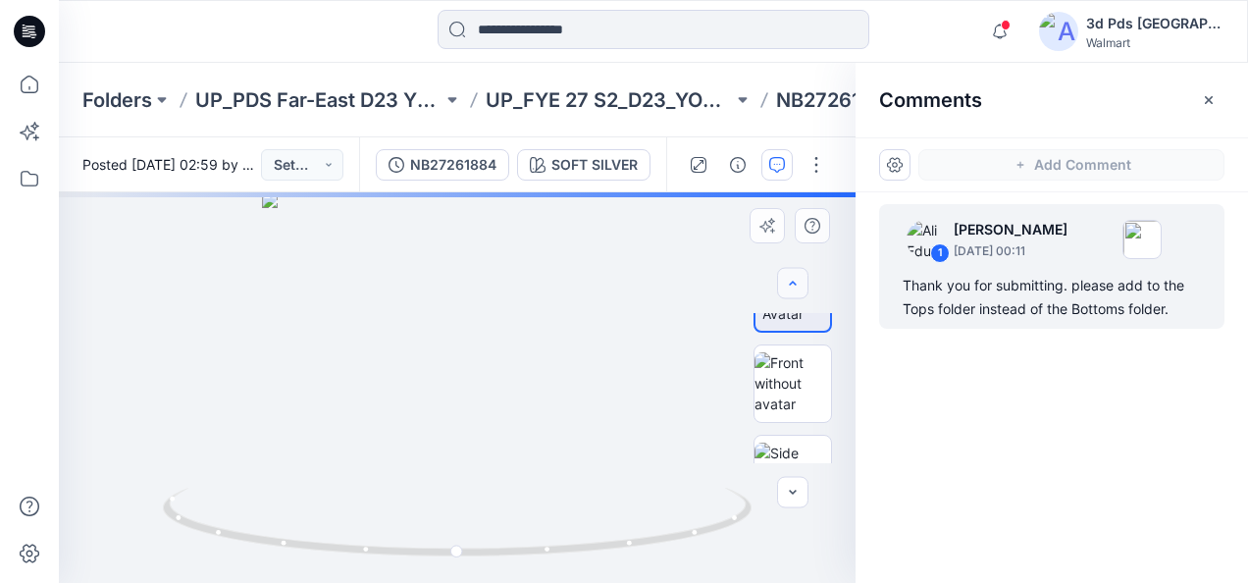
click at [792, 281] on icon "button" at bounding box center [793, 283] width 7 height 4
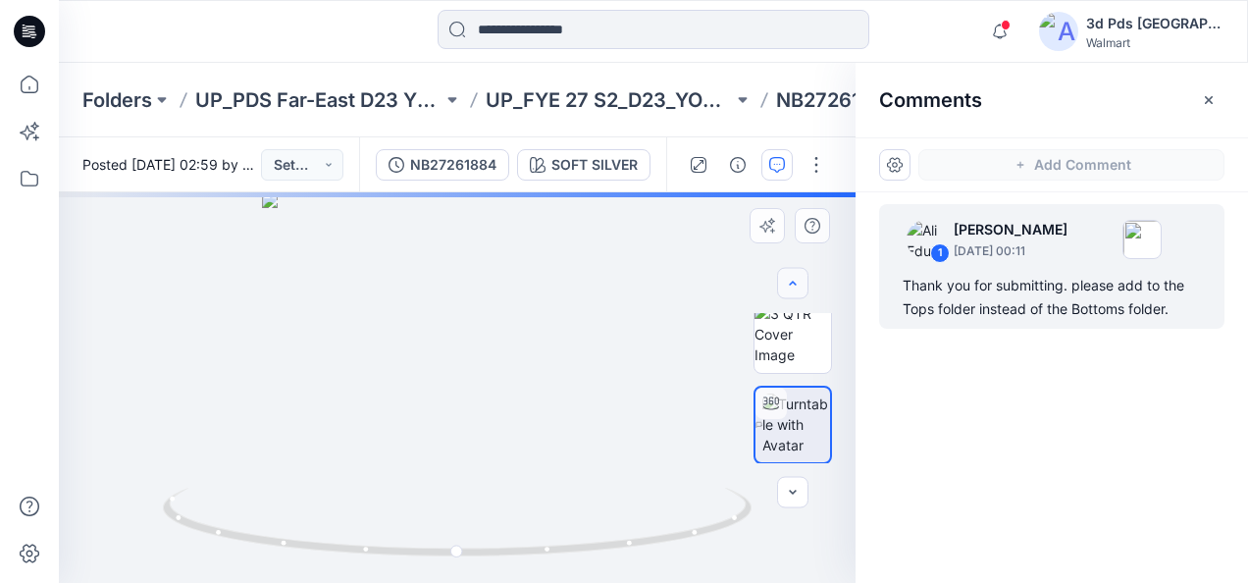
scroll to position [0, 0]
click at [792, 281] on div at bounding box center [792, 283] width 31 height 31
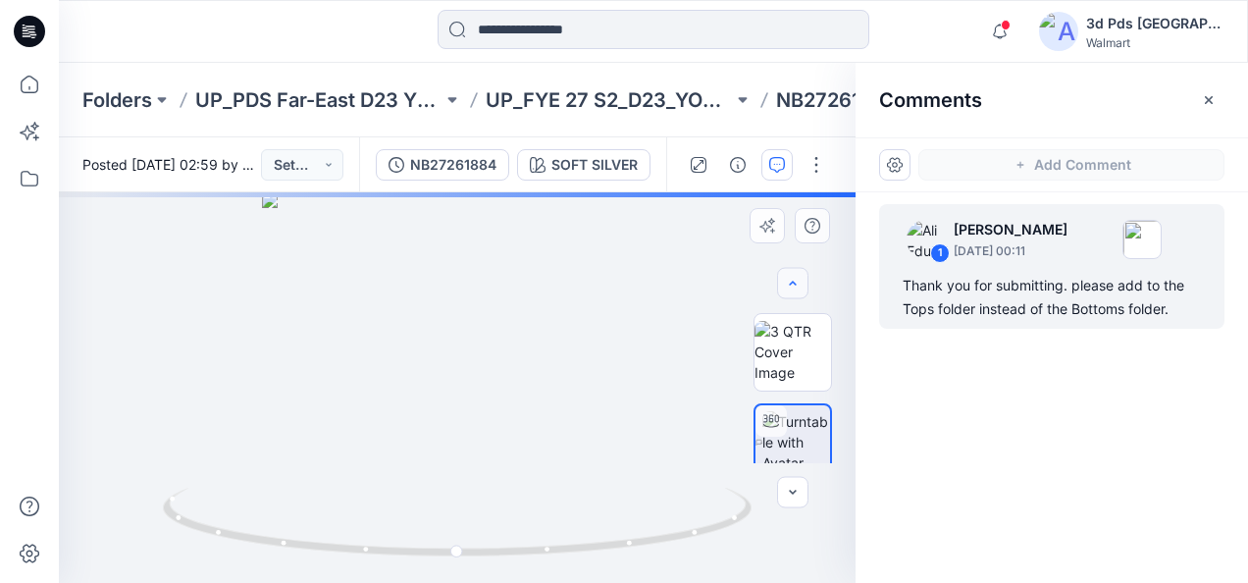
click at [792, 281] on div at bounding box center [792, 283] width 31 height 31
click at [794, 370] on img at bounding box center [792, 352] width 77 height 62
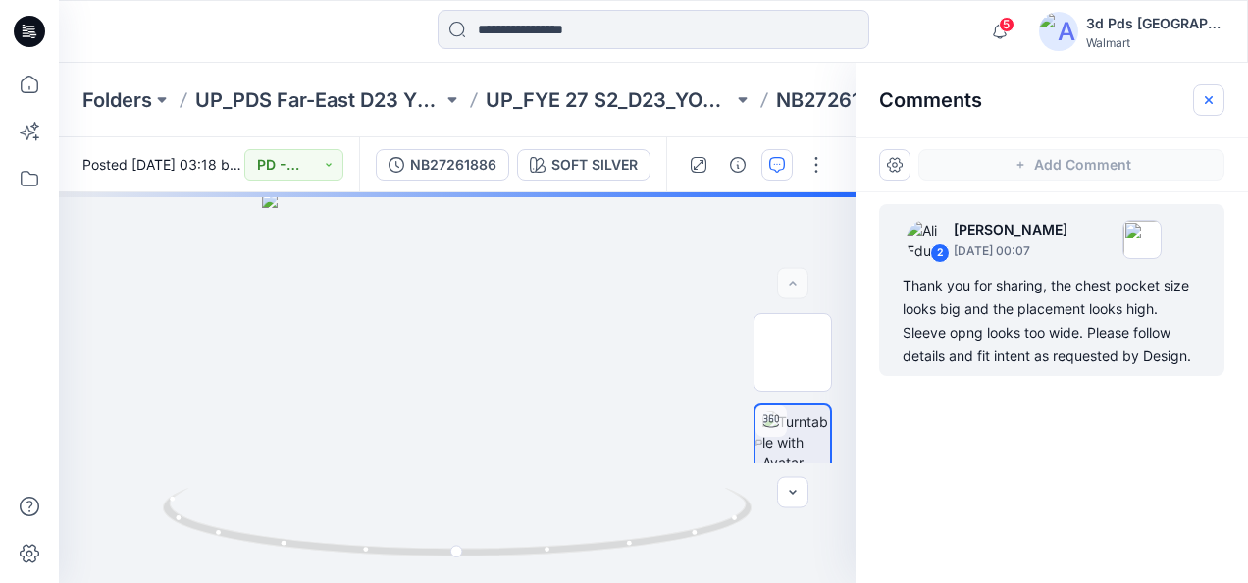
click at [1207, 98] on icon "button" at bounding box center [1208, 99] width 8 height 8
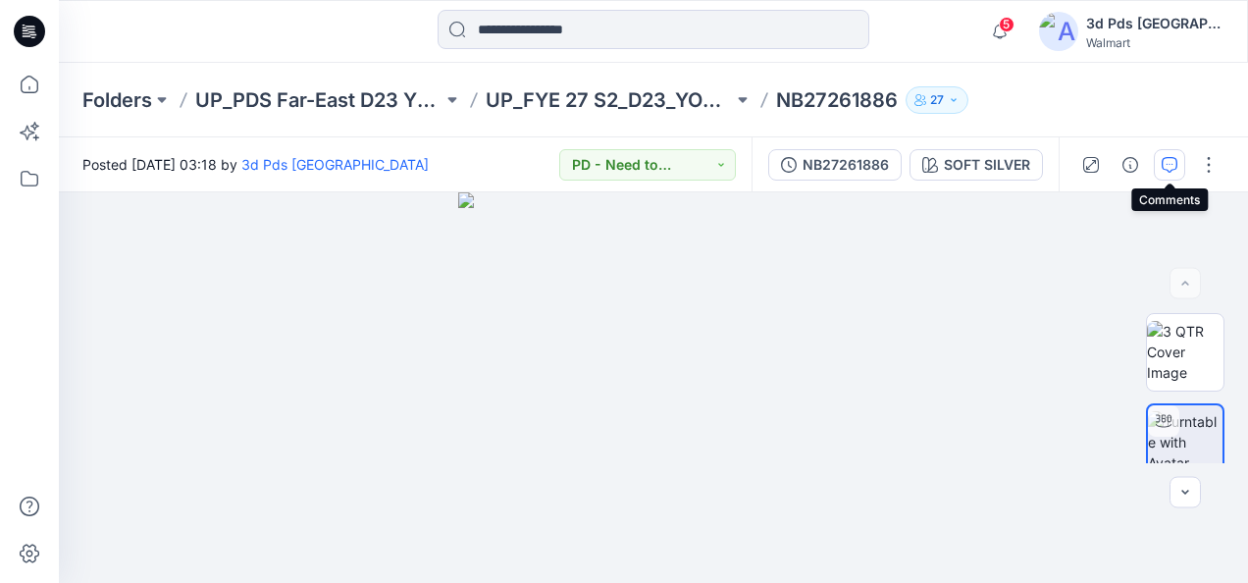
click at [1168, 159] on icon "button" at bounding box center [1169, 165] width 16 height 16
